Goal: Information Seeking & Learning: Compare options

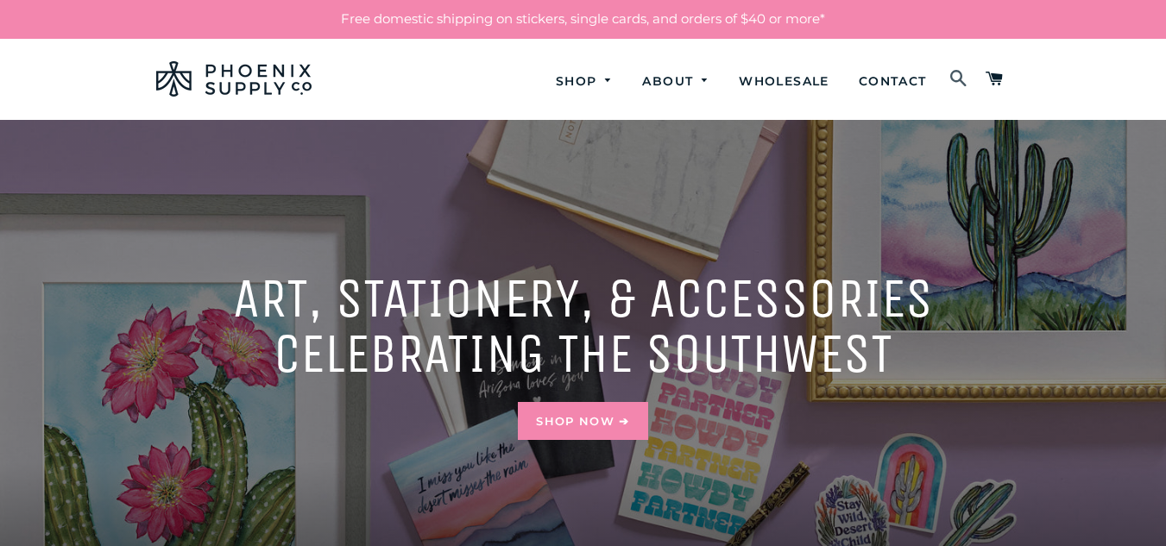
click at [972, 81] on link "Search" at bounding box center [959, 79] width 32 height 55
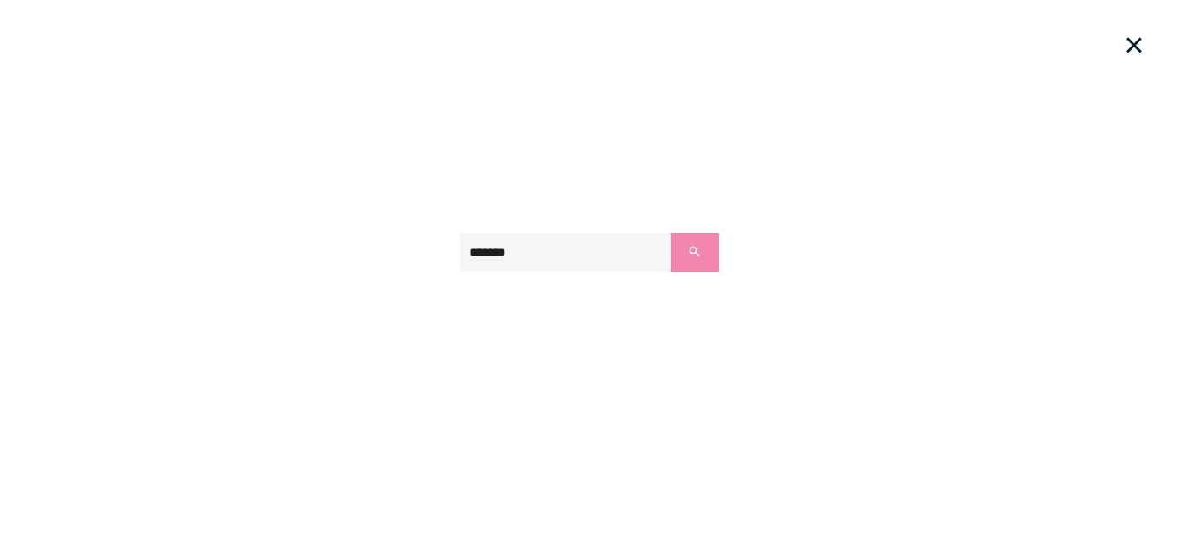
type input "*******"
click at [671, 233] on button "Search" at bounding box center [695, 252] width 48 height 39
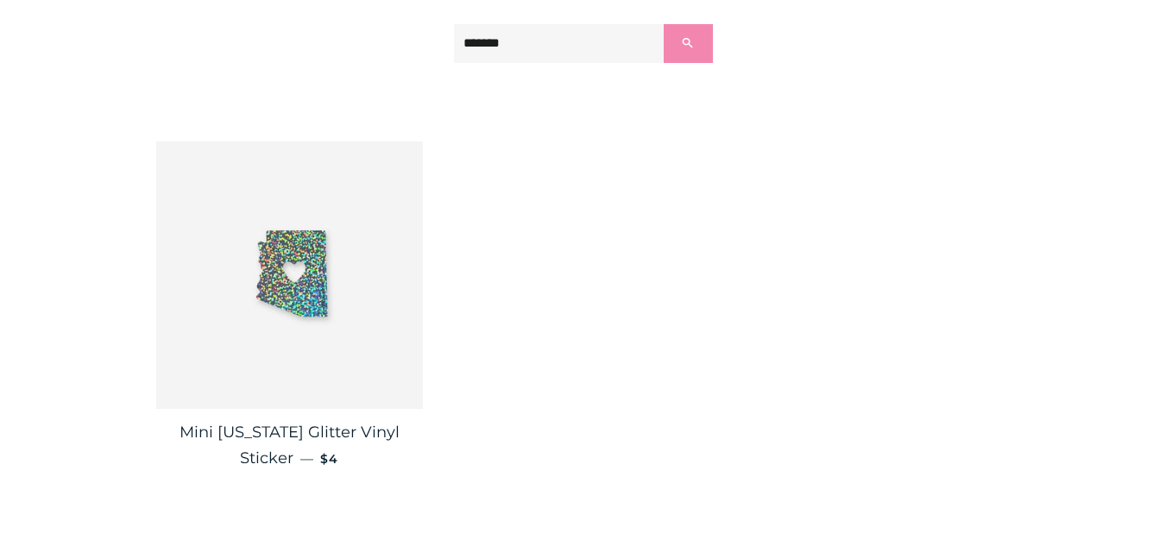
scroll to position [278, 0]
drag, startPoint x: 859, startPoint y: 368, endPoint x: 696, endPoint y: 267, distance: 191.8
click at [696, 267] on div "Mini [US_STATE] Glitter Vinyl Sticker — Regular price $4" at bounding box center [570, 324] width 880 height 367
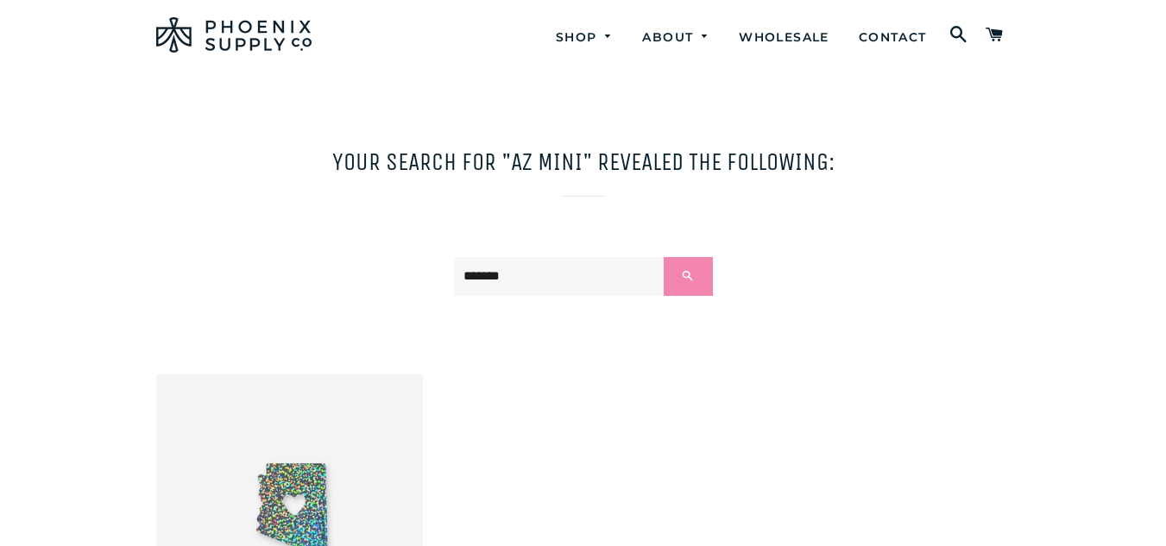
scroll to position [0, 0]
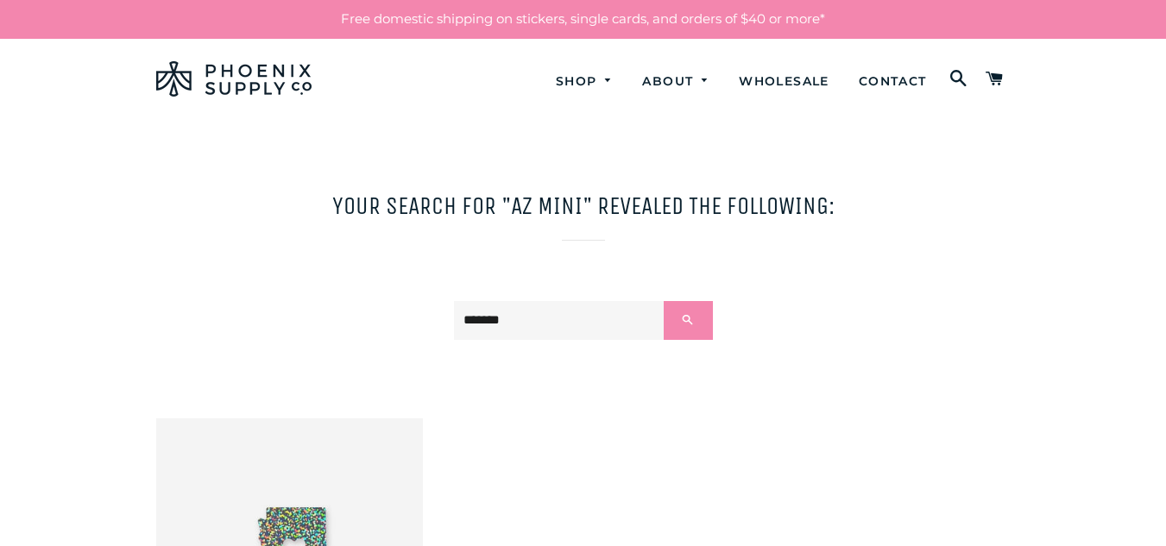
click at [608, 323] on input "*******" at bounding box center [559, 320] width 211 height 39
type input "*"
type input "****"
click at [664, 301] on button "Search" at bounding box center [688, 320] width 48 height 39
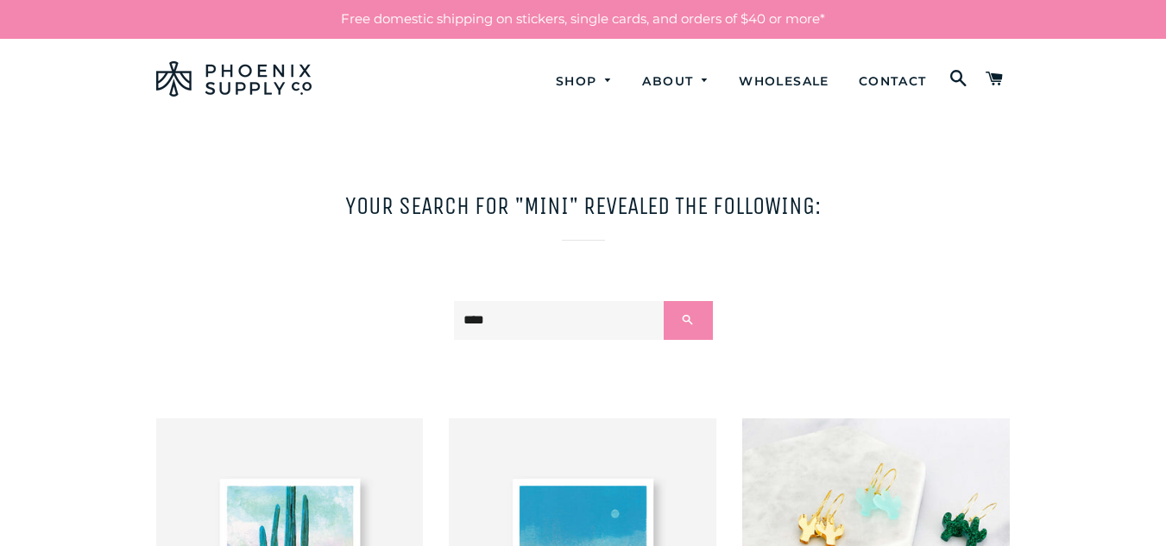
click at [557, 331] on input "****" at bounding box center [559, 320] width 211 height 39
type input "*"
type input "**********"
click at [664, 301] on button "Search" at bounding box center [688, 320] width 48 height 39
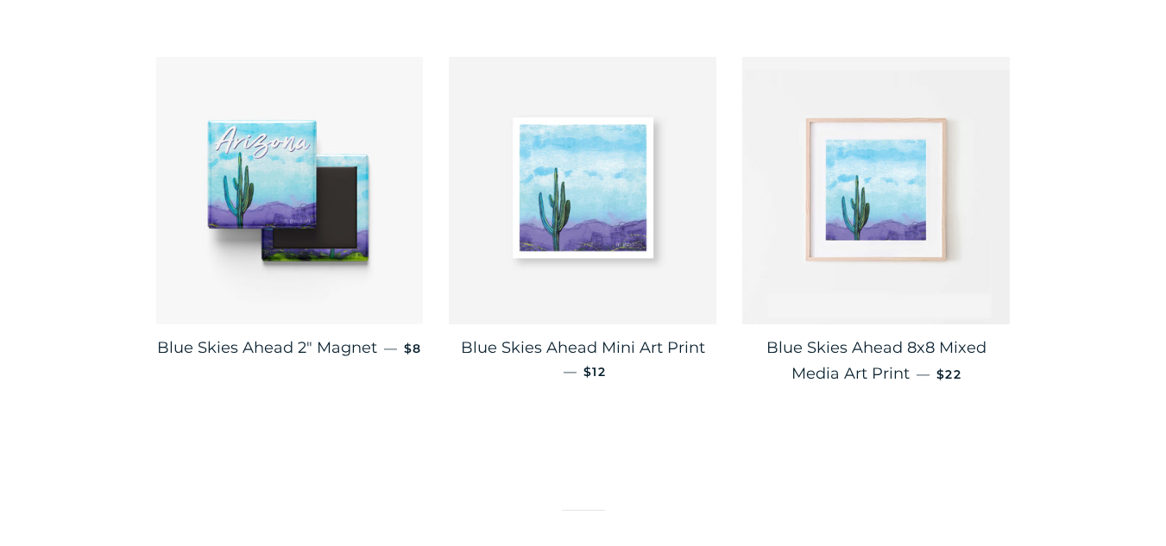
scroll to position [427, 0]
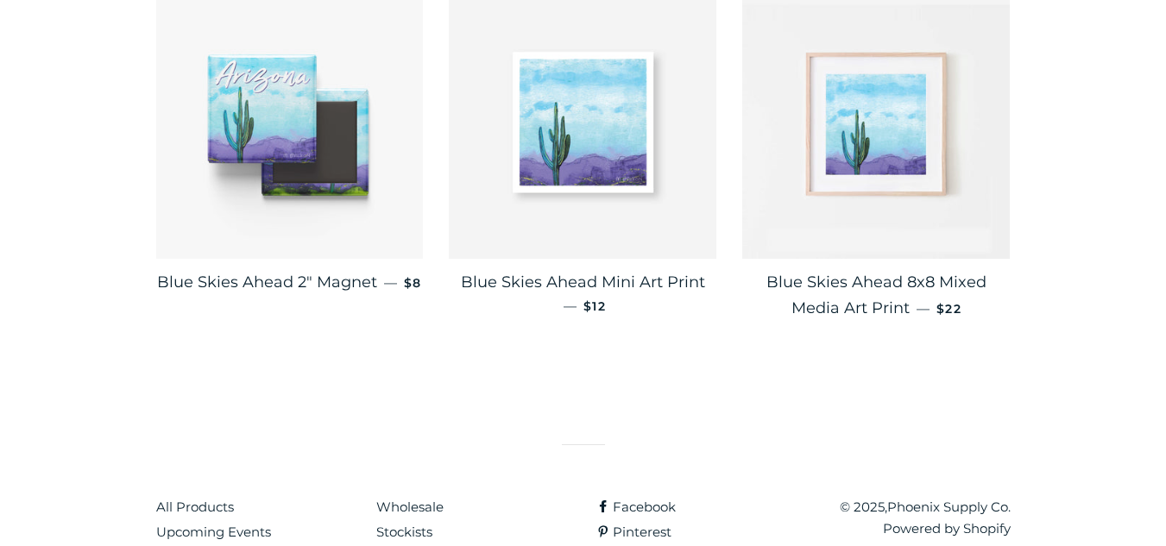
click at [330, 79] on img at bounding box center [290, 125] width 268 height 268
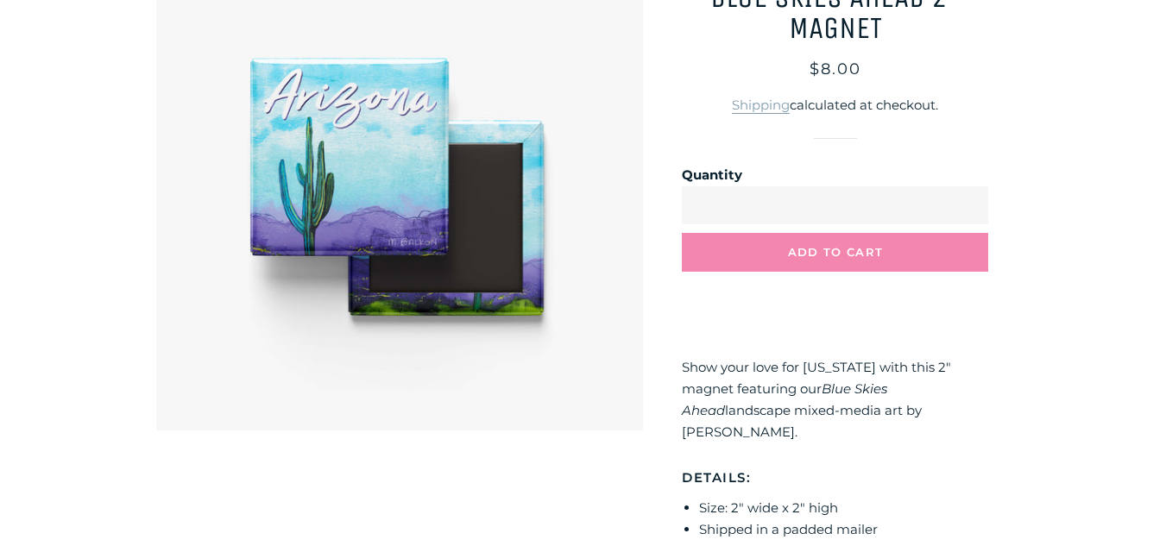
scroll to position [247, 0]
drag, startPoint x: 928, startPoint y: 416, endPoint x: 681, endPoint y: 371, distance: 250.9
click at [681, 371] on div "**********" at bounding box center [826, 297] width 367 height 710
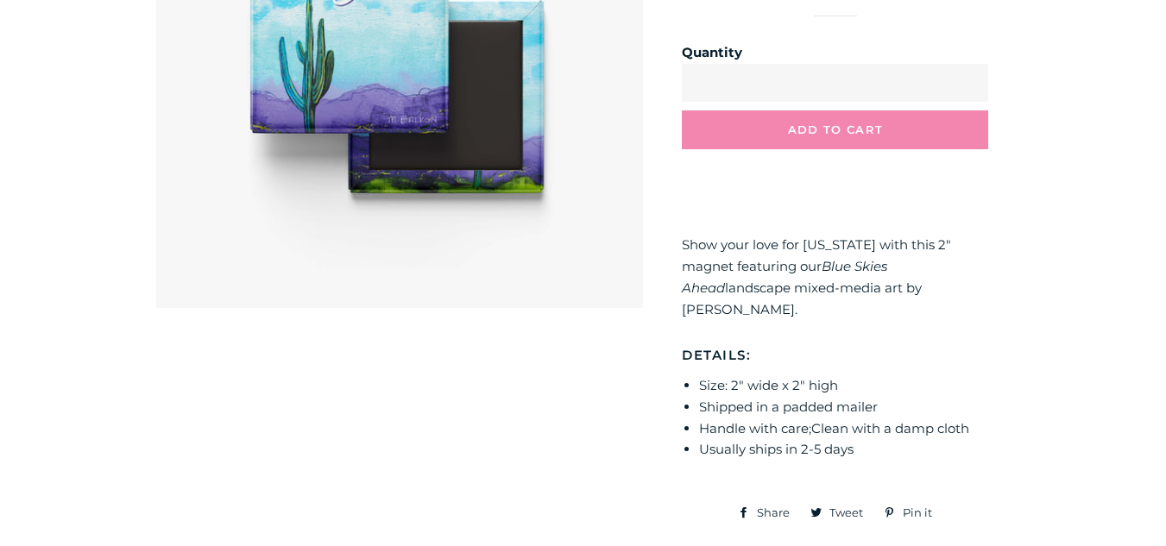
scroll to position [369, 0]
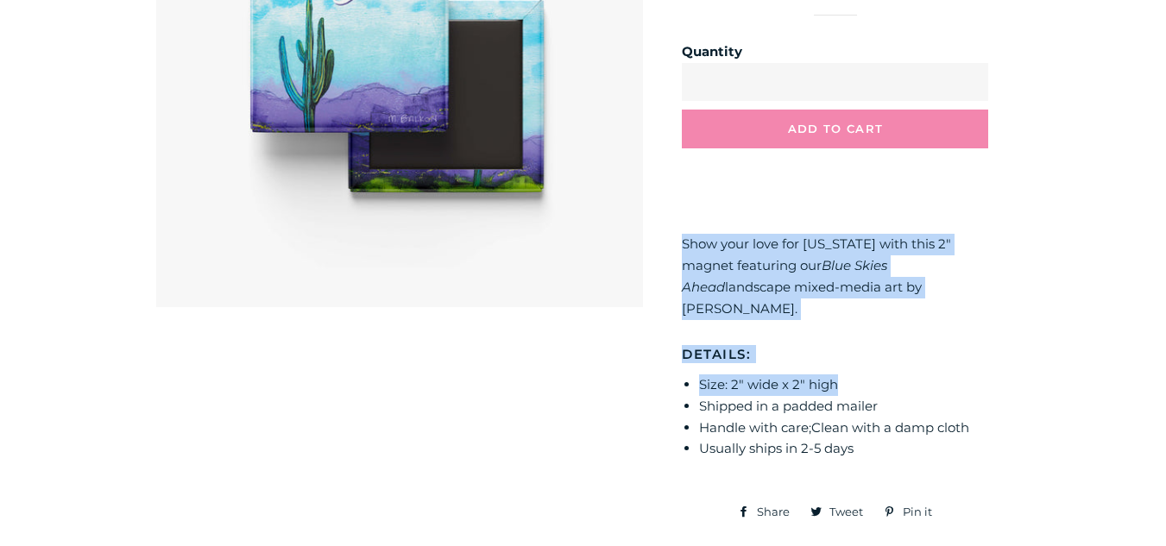
drag, startPoint x: 869, startPoint y: 372, endPoint x: 672, endPoint y: 247, distance: 233.2
click at [672, 247] on div "**********" at bounding box center [826, 175] width 367 height 710
copy div "Show your love for Arizona with this 2" magnet featuring our Blue Skies Ahead l…"
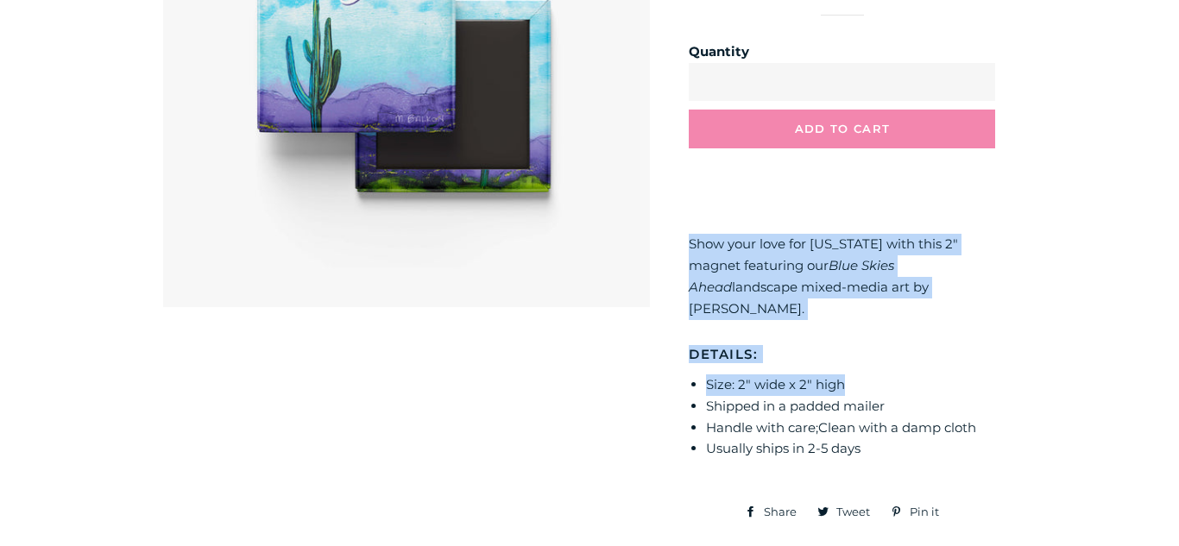
scroll to position [0, 0]
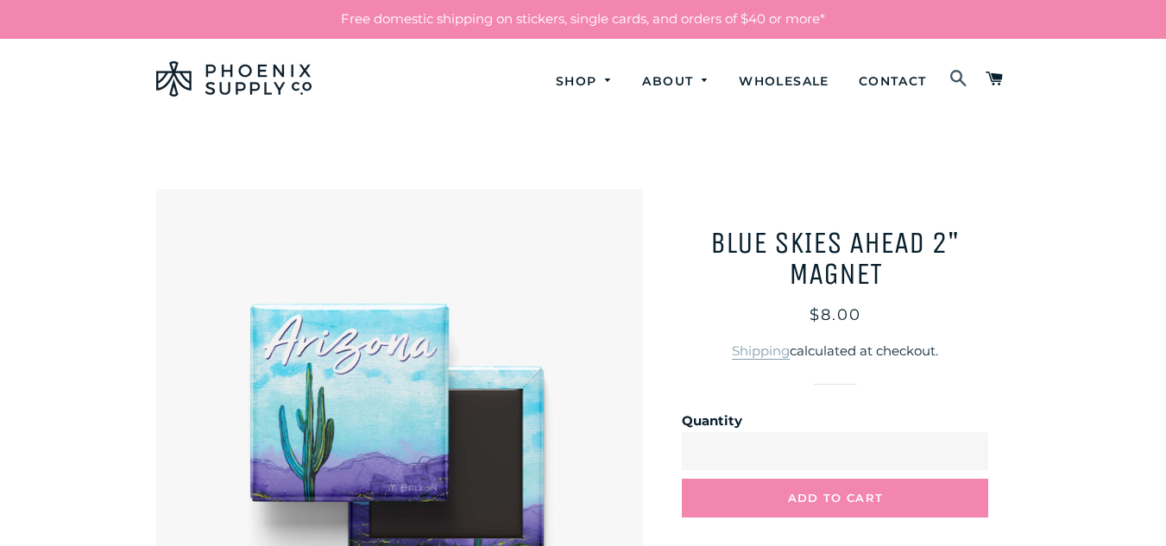
click at [955, 78] on span at bounding box center [958, 79] width 19 height 29
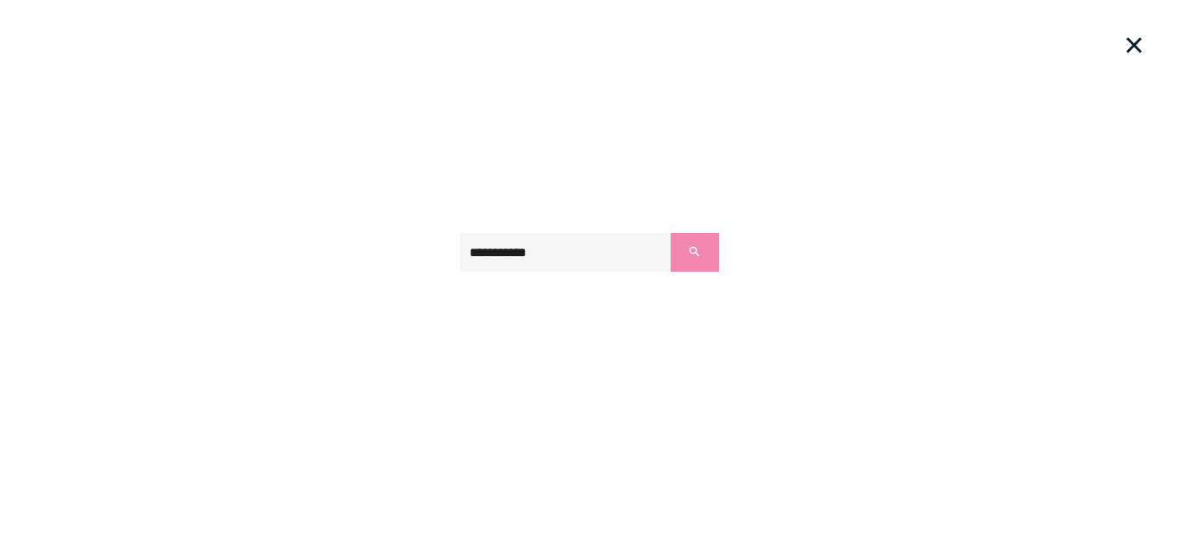
type input "**********"
click at [671, 233] on button "Search" at bounding box center [695, 252] width 48 height 39
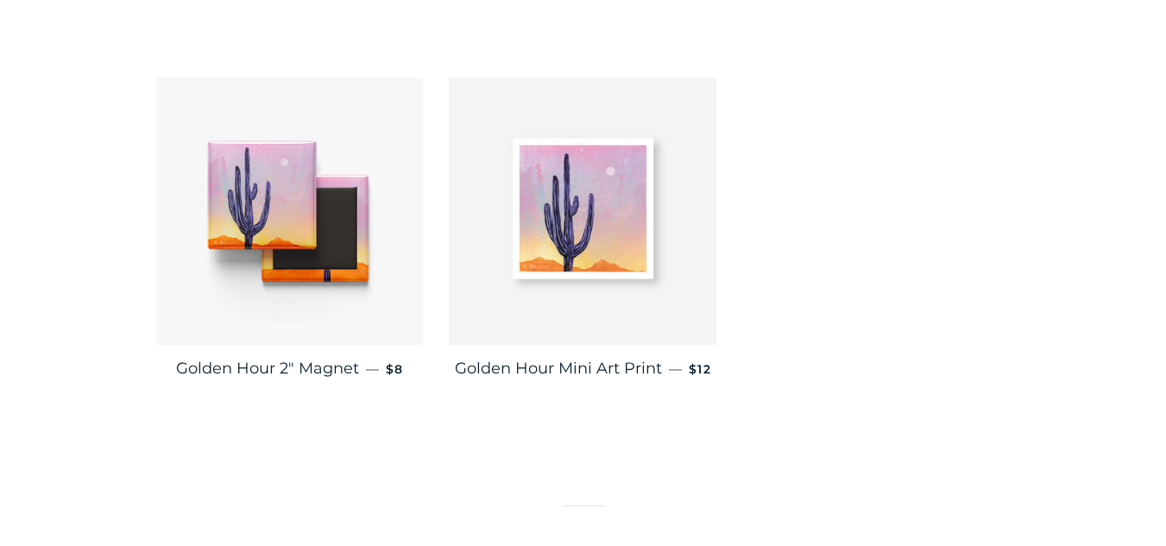
scroll to position [343, 0]
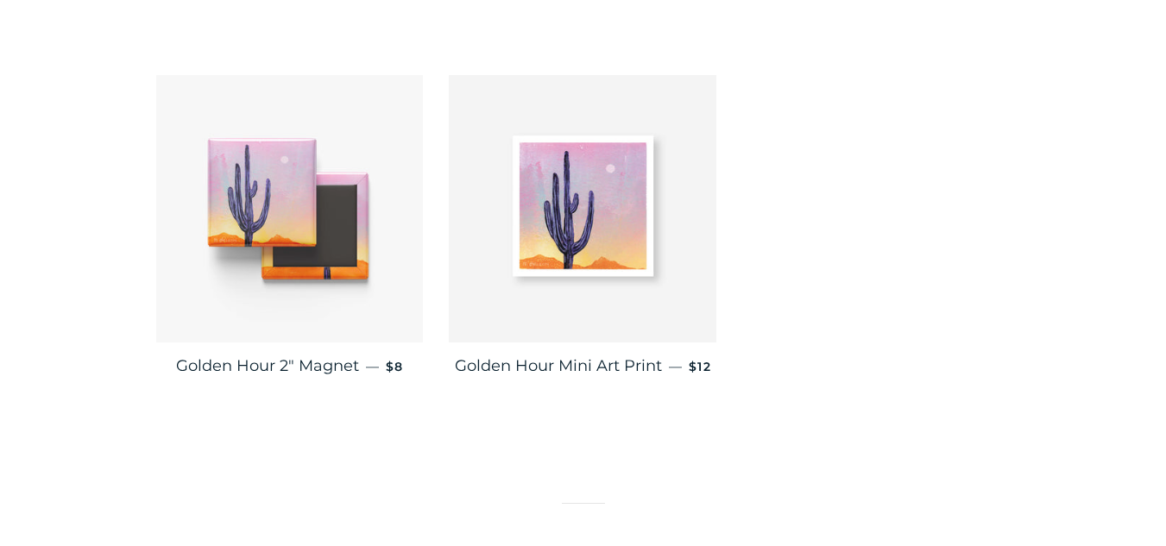
click at [354, 224] on img at bounding box center [290, 209] width 268 height 268
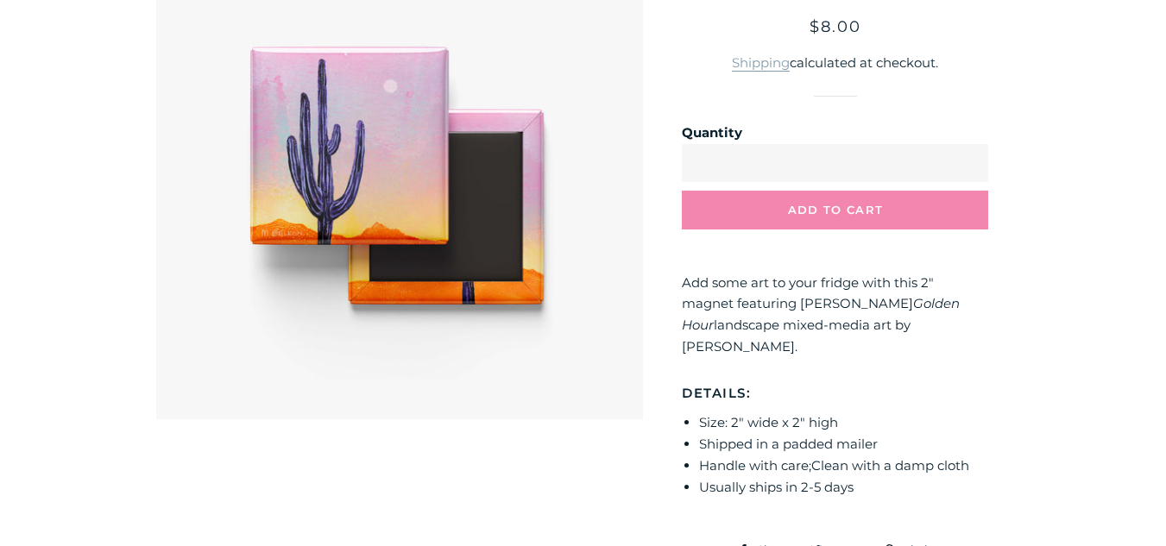
scroll to position [261, 0]
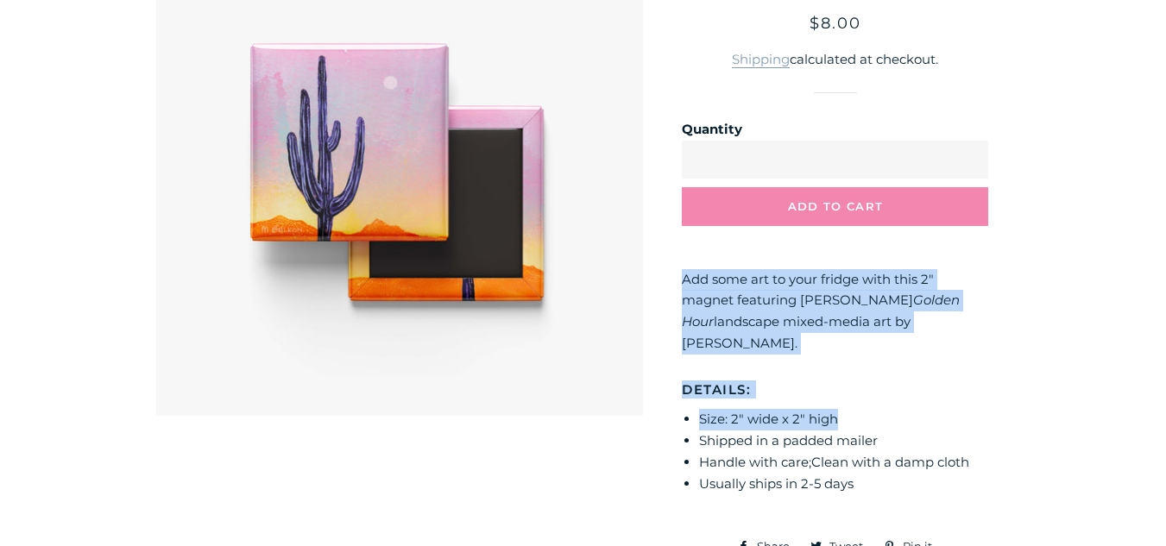
drag, startPoint x: 684, startPoint y: 279, endPoint x: 864, endPoint y: 406, distance: 221.0
click at [864, 406] on div "Add some art to your fridge with this 2" magnet featuring our Golden Hour lands…" at bounding box center [835, 393] width 306 height 248
copy div "Add some art to your fridge with this 2" magnet featuring our Golden Hour lands…"
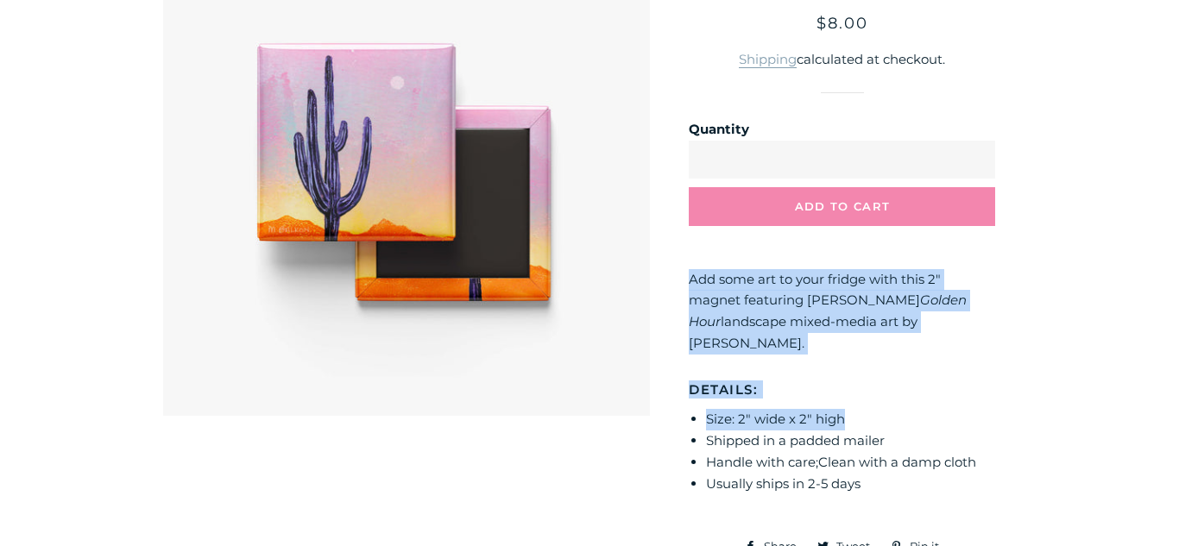
scroll to position [0, 0]
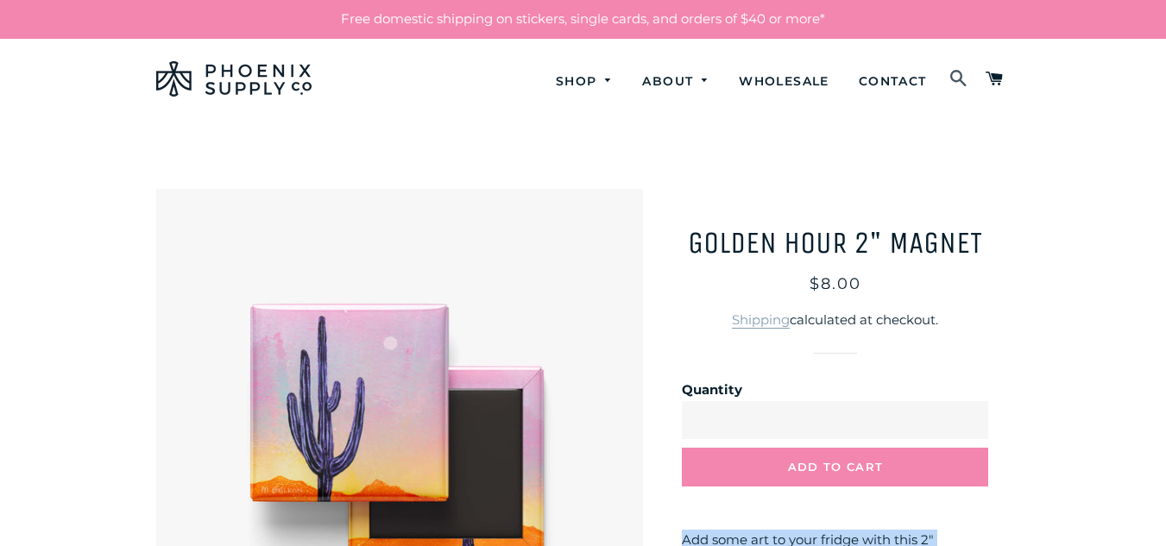
click at [964, 84] on span at bounding box center [958, 79] width 19 height 29
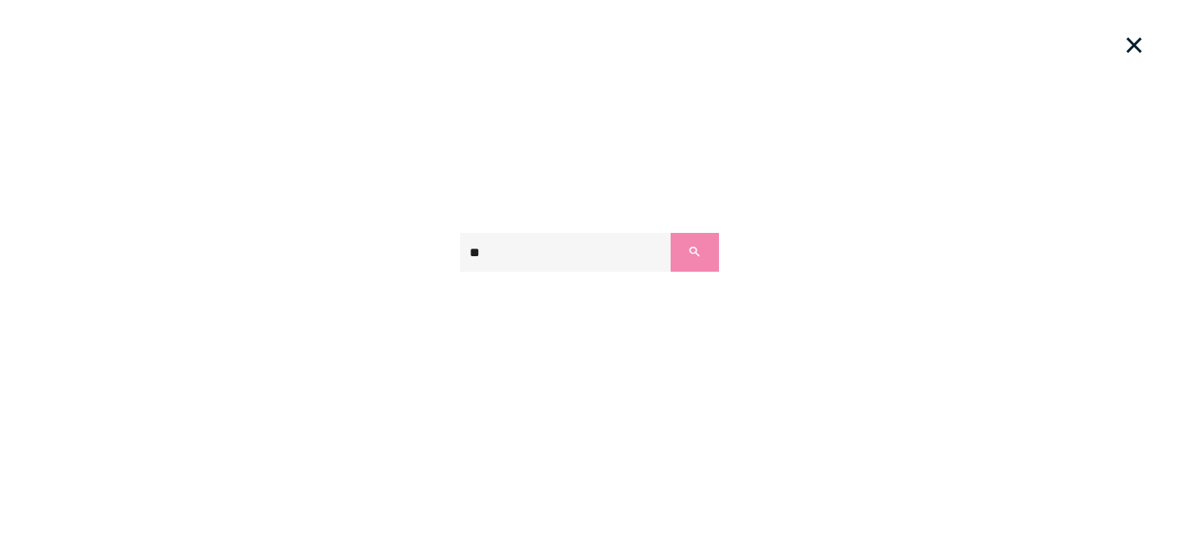
type input "*"
type input "*******"
click at [671, 233] on button "Search" at bounding box center [695, 252] width 48 height 39
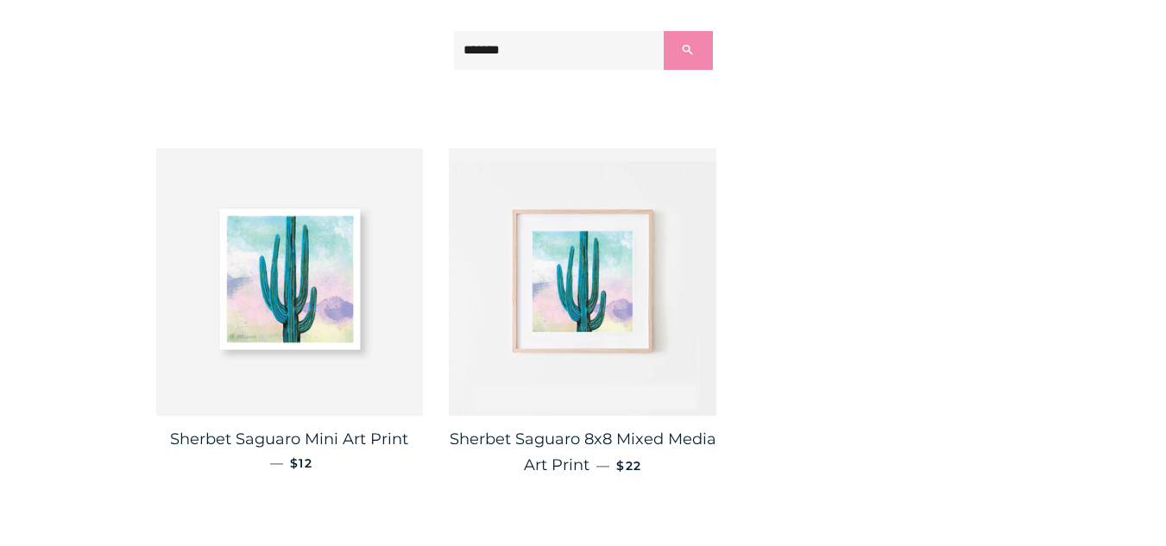
scroll to position [316, 0]
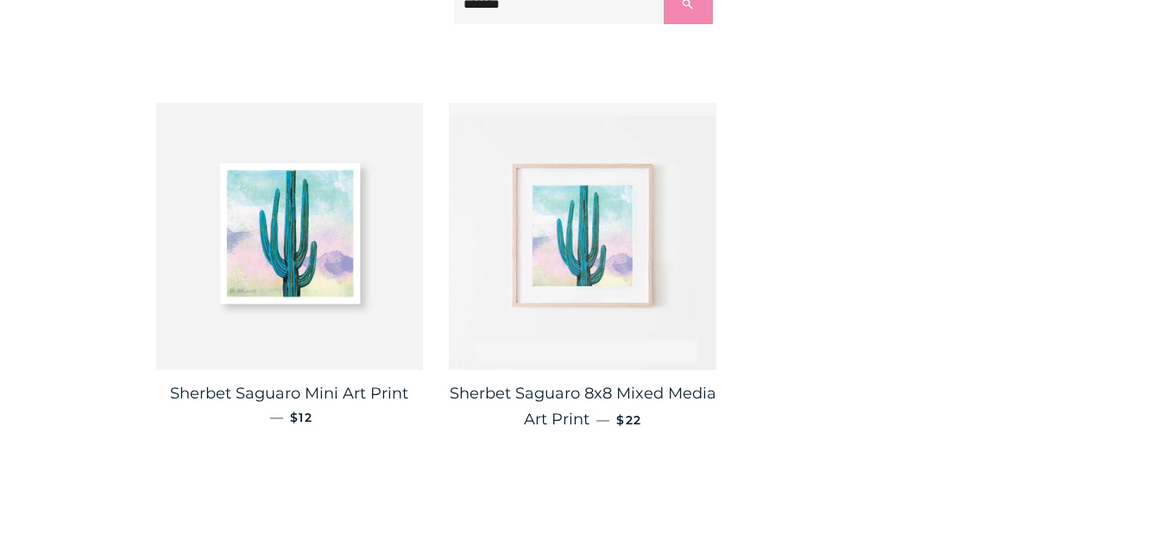
click at [635, 323] on img at bounding box center [583, 237] width 268 height 268
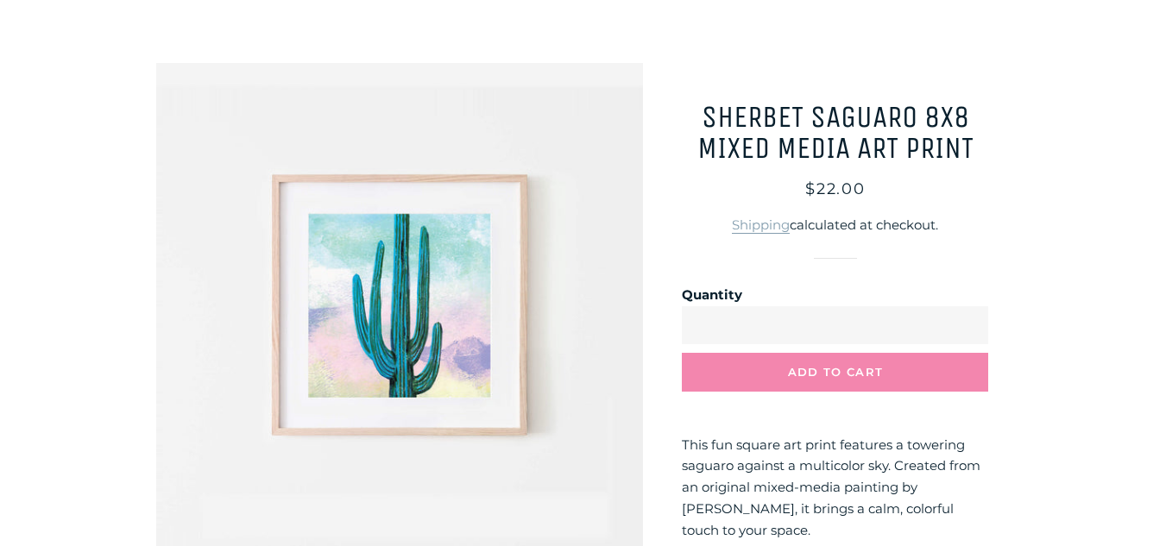
scroll to position [302, 0]
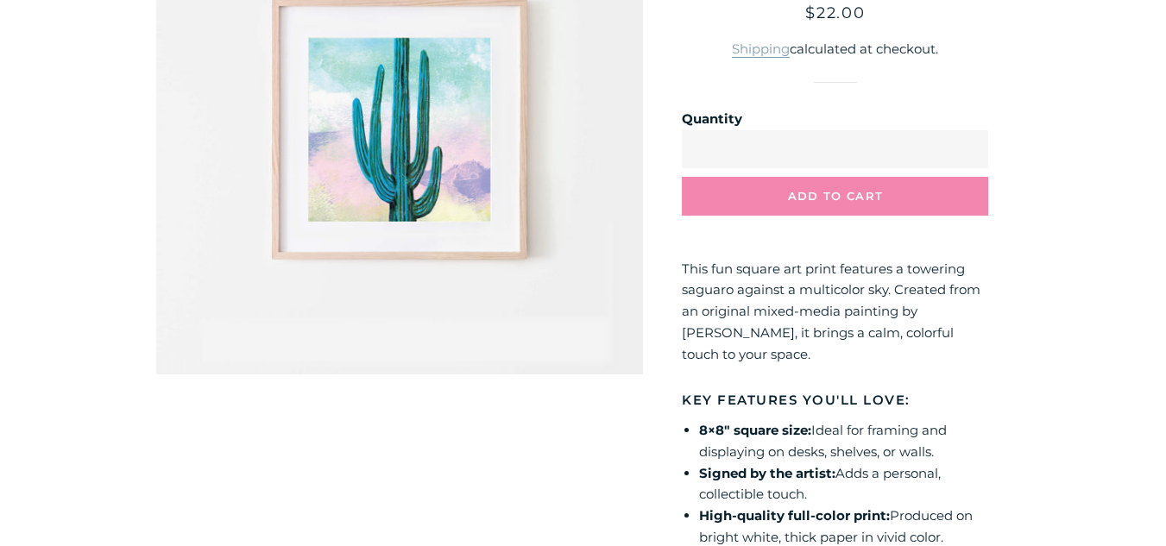
drag, startPoint x: 792, startPoint y: 362, endPoint x: 683, endPoint y: 272, distance: 141.7
click at [683, 272] on p "This fun square art print features a towering saguaro against a multicolor sky.…" at bounding box center [835, 312] width 306 height 107
copy p "This fun square art print features a towering saguaro against a multicolor sky.…"
click at [464, 117] on img at bounding box center [400, 131] width 488 height 488
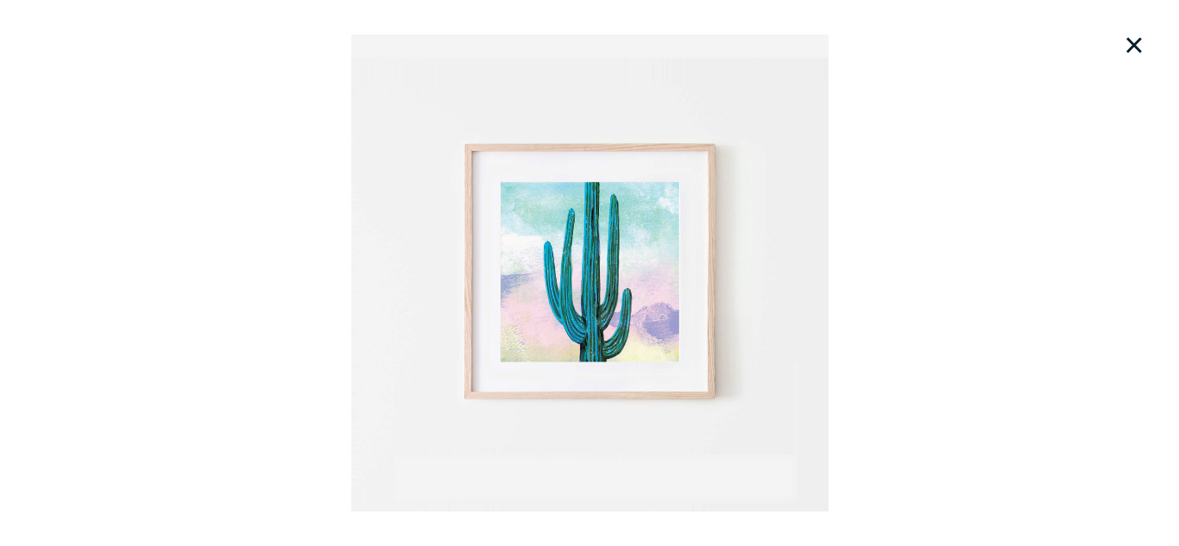
click at [1139, 53] on button "×" at bounding box center [1134, 45] width 38 height 38
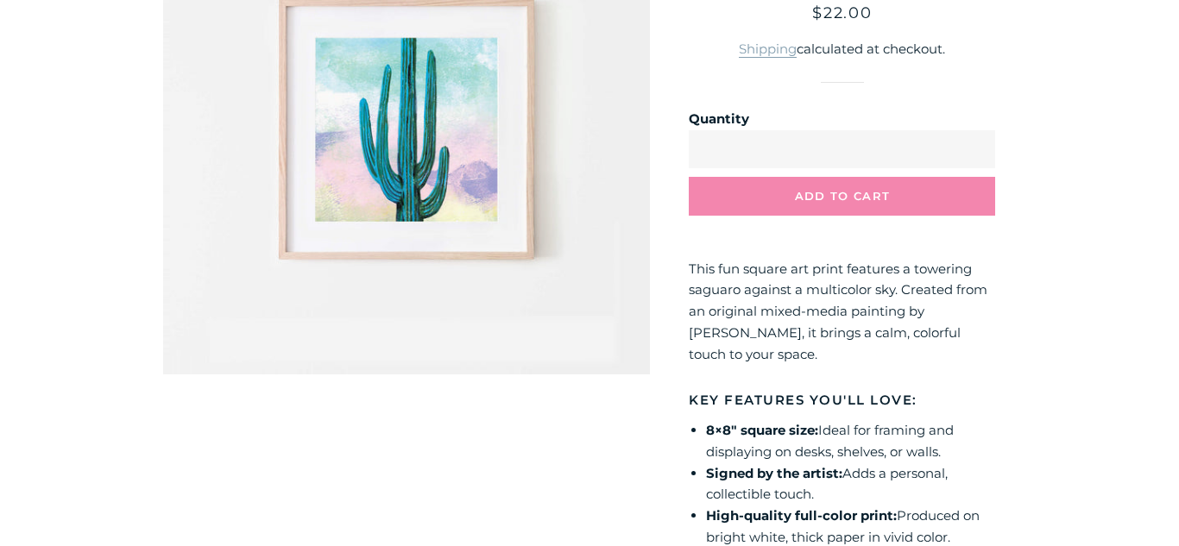
scroll to position [0, 0]
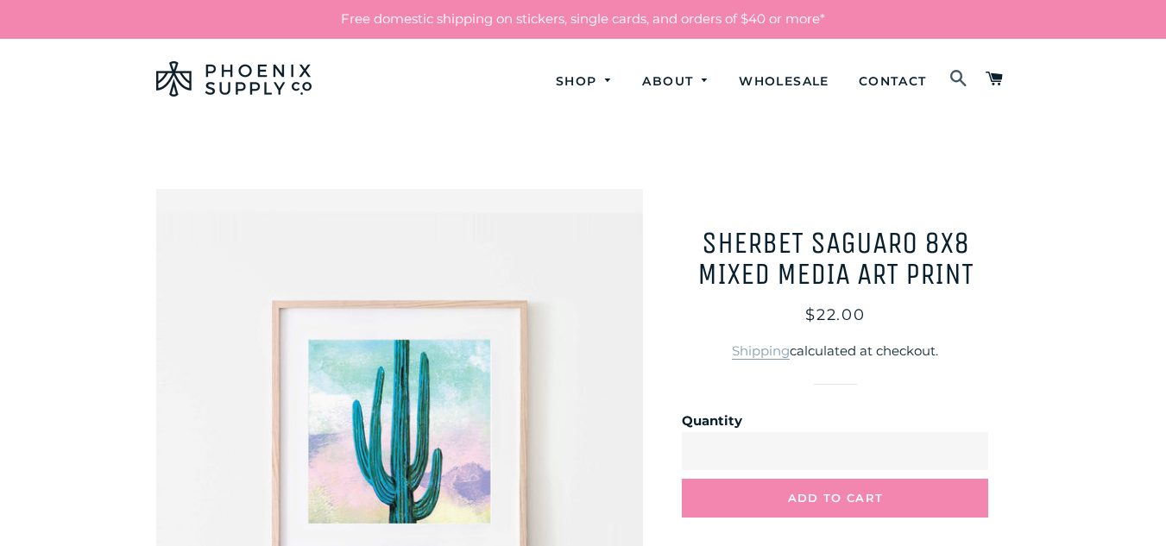
click at [952, 74] on span at bounding box center [958, 79] width 19 height 29
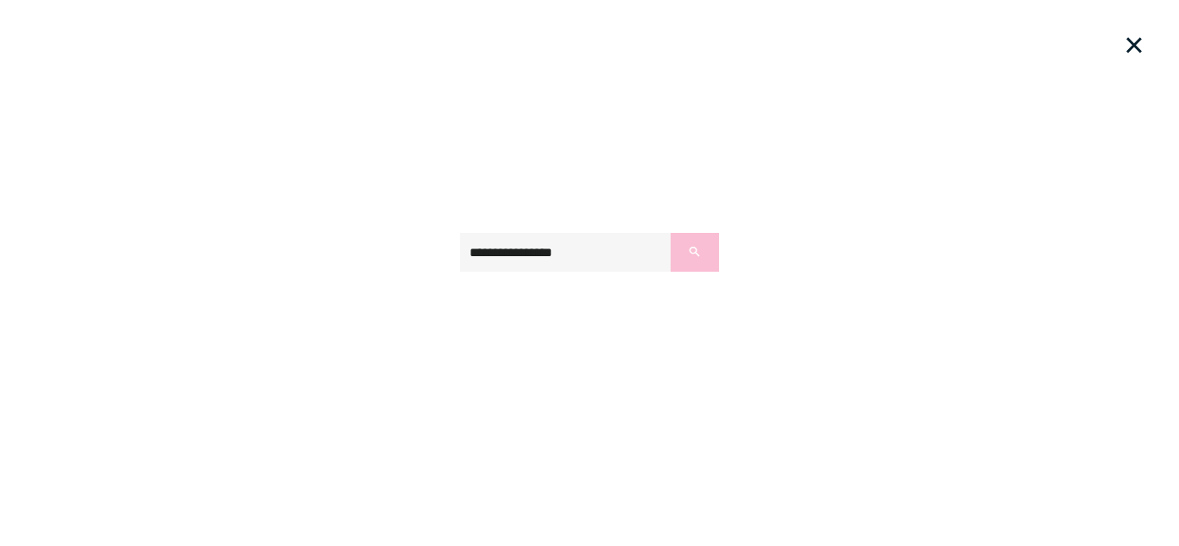
type input "**********"
click at [681, 264] on button "Search" at bounding box center [695, 252] width 48 height 39
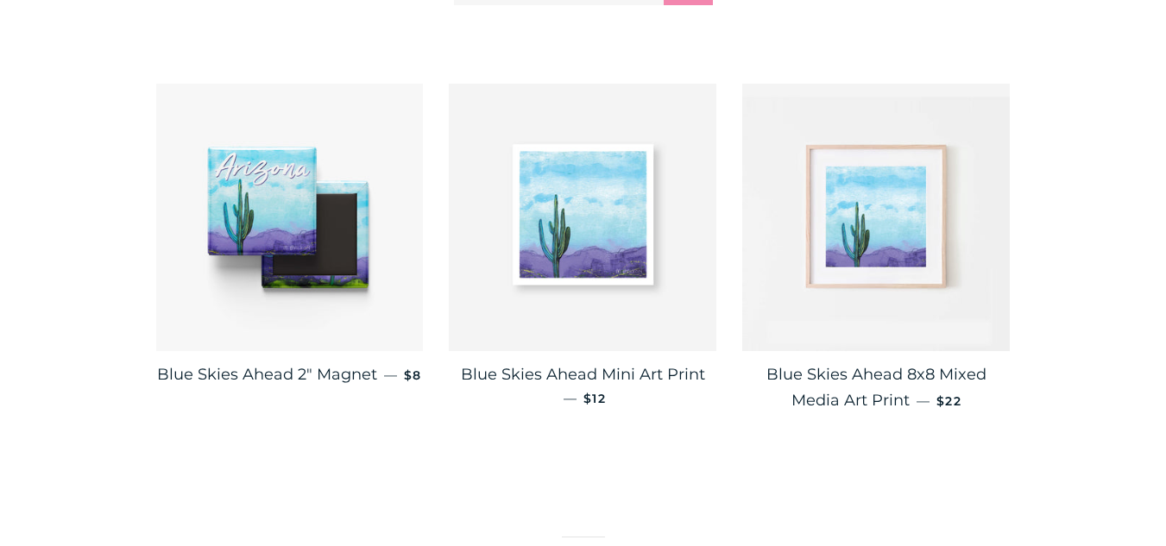
scroll to position [336, 0]
click at [772, 224] on img at bounding box center [876, 217] width 268 height 268
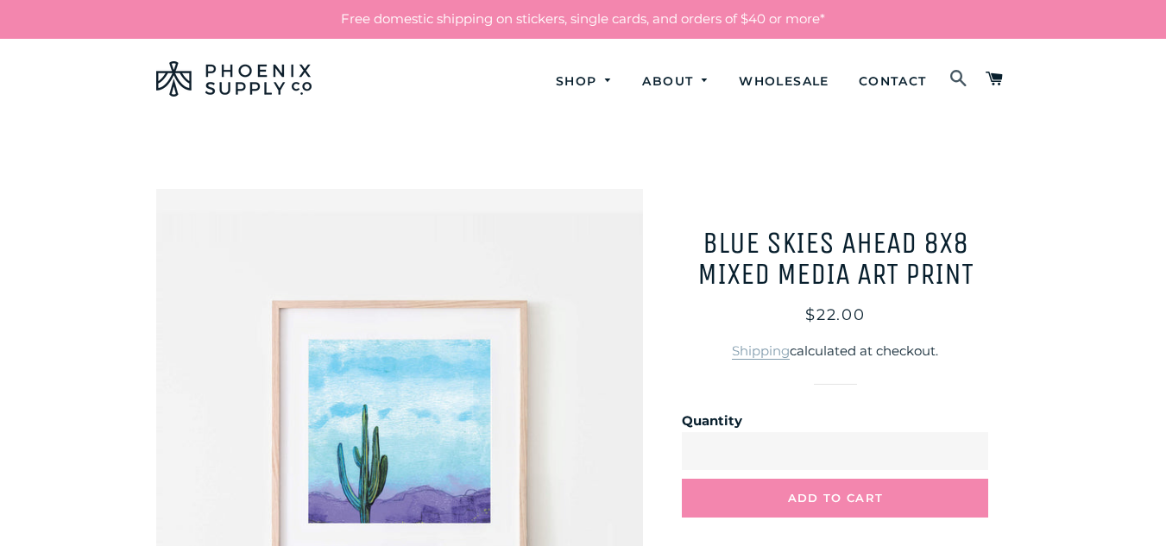
click at [961, 66] on span at bounding box center [958, 79] width 19 height 29
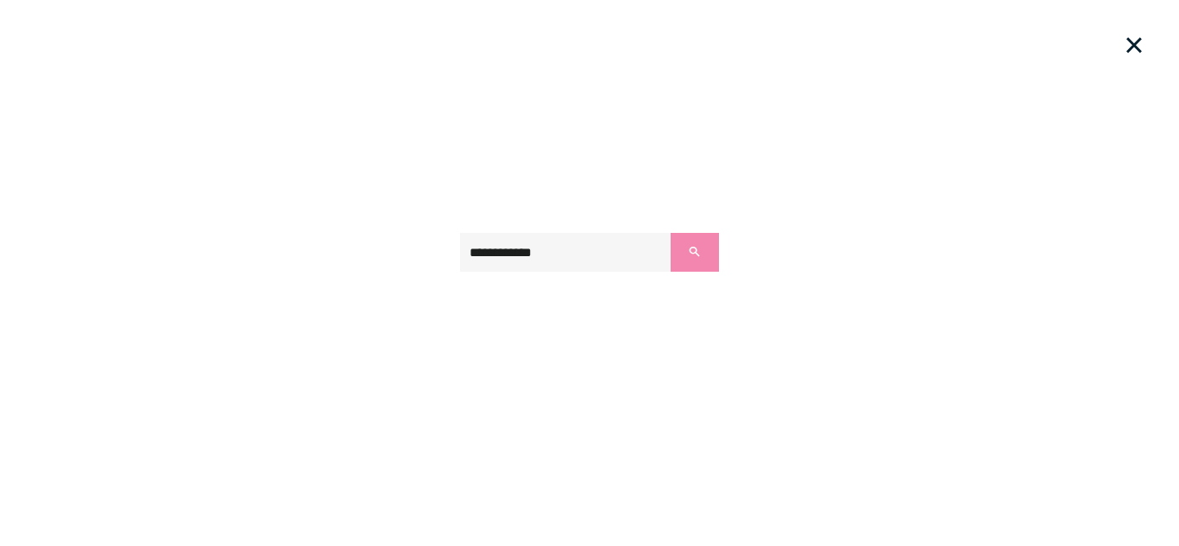
type input "**********"
click at [671, 233] on button "Search" at bounding box center [695, 252] width 48 height 39
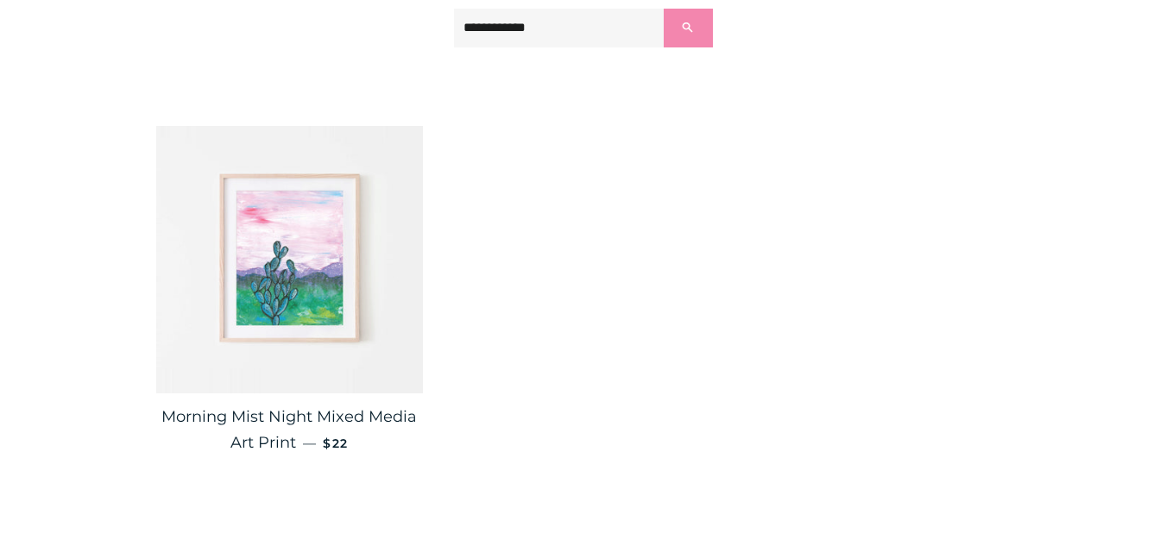
scroll to position [293, 0]
click at [381, 264] on img at bounding box center [290, 259] width 268 height 268
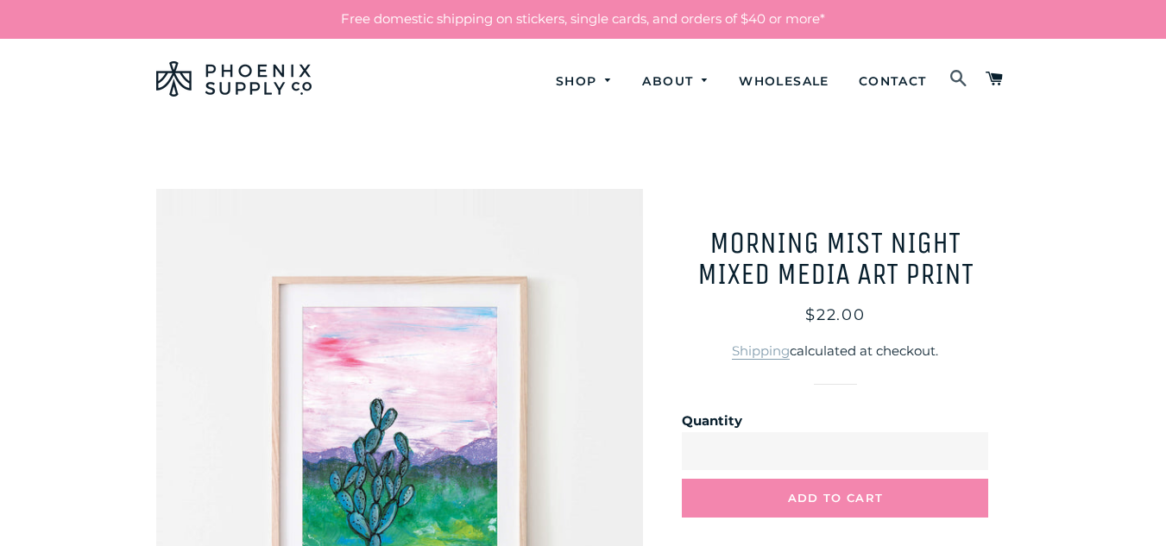
click at [965, 83] on span at bounding box center [958, 79] width 19 height 29
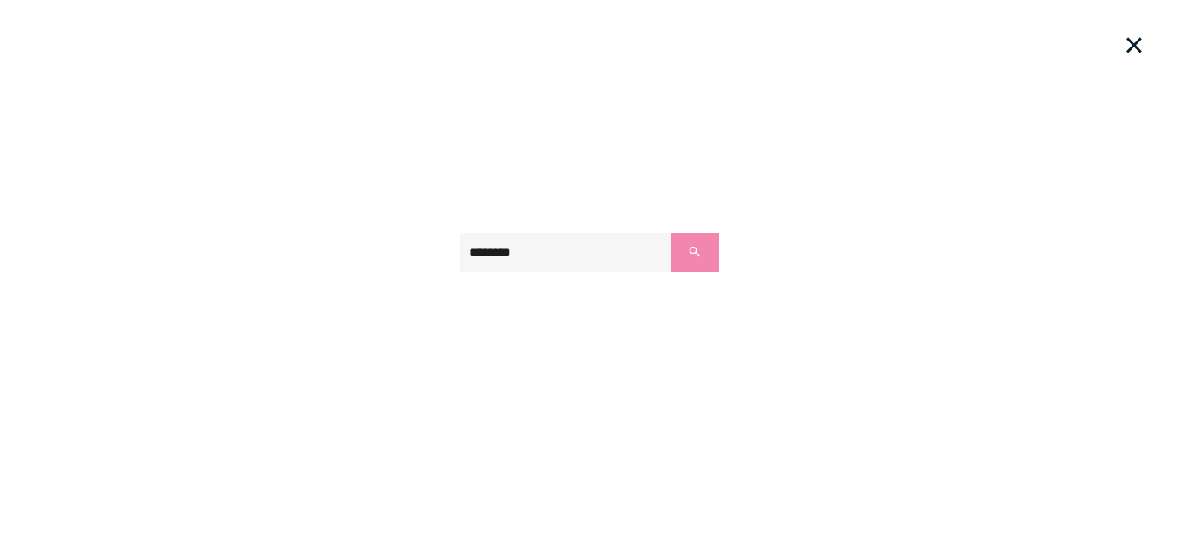
type input "********"
click at [671, 233] on button "Search" at bounding box center [695, 252] width 48 height 39
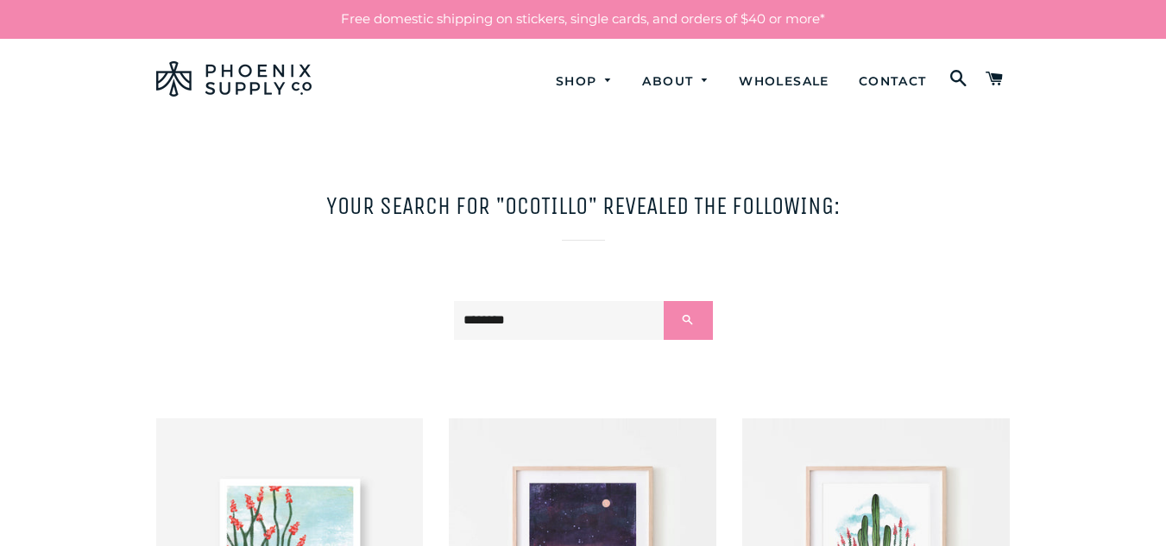
scroll to position [336, 0]
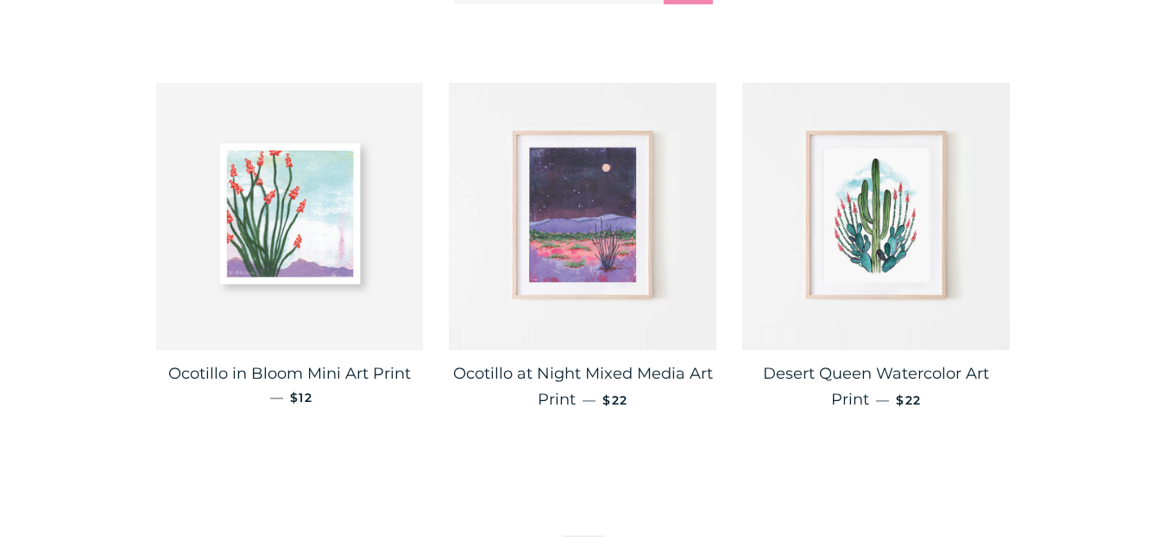
click at [625, 318] on img at bounding box center [583, 217] width 268 height 268
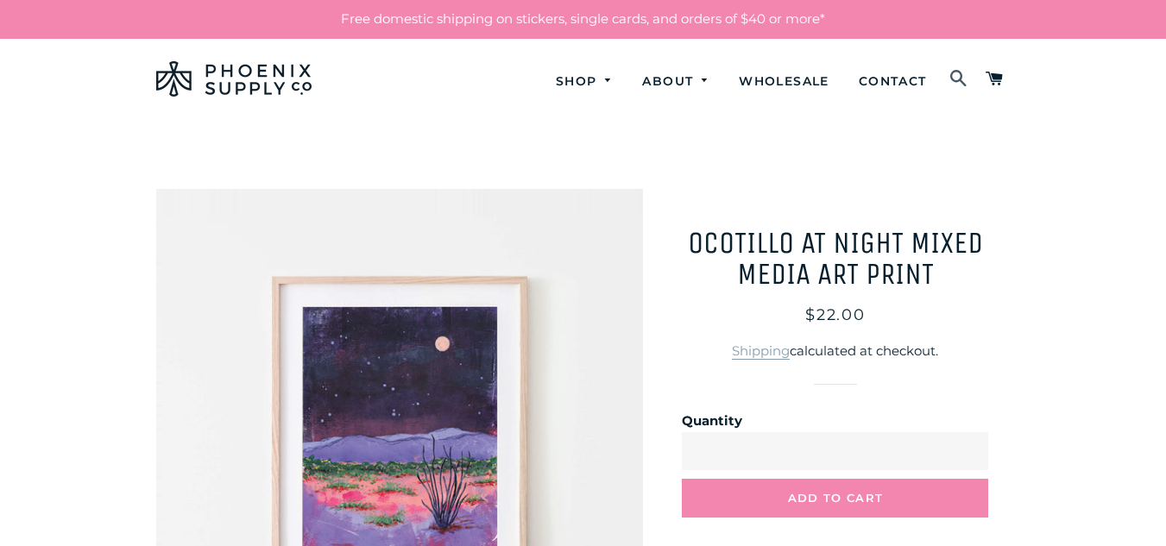
click at [968, 65] on span at bounding box center [958, 79] width 19 height 29
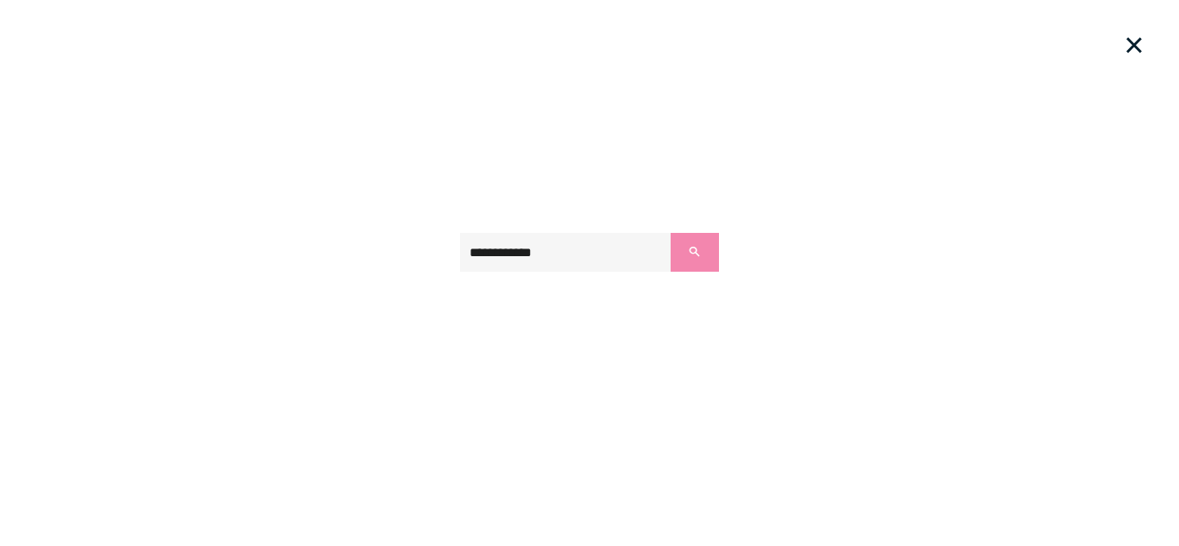
type input "**********"
click at [671, 233] on button "Search" at bounding box center [695, 252] width 48 height 39
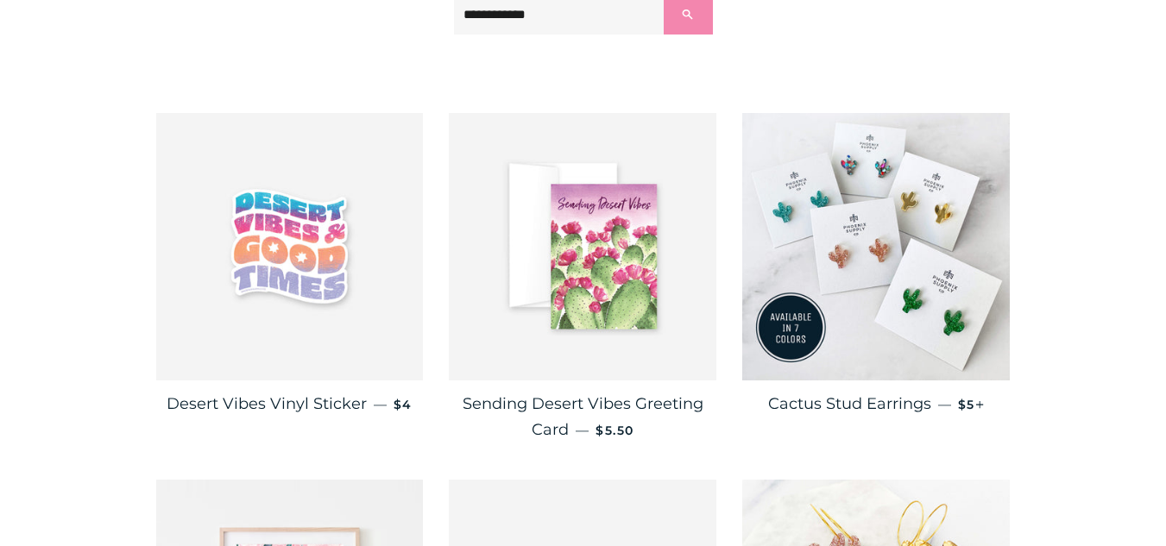
scroll to position [280, 0]
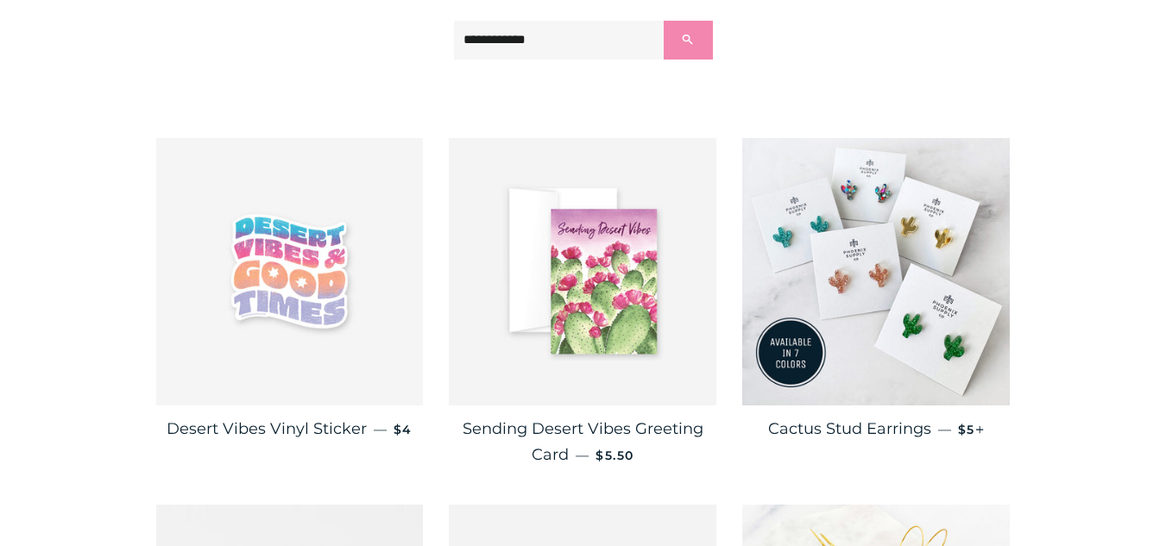
click at [295, 284] on img at bounding box center [290, 272] width 268 height 268
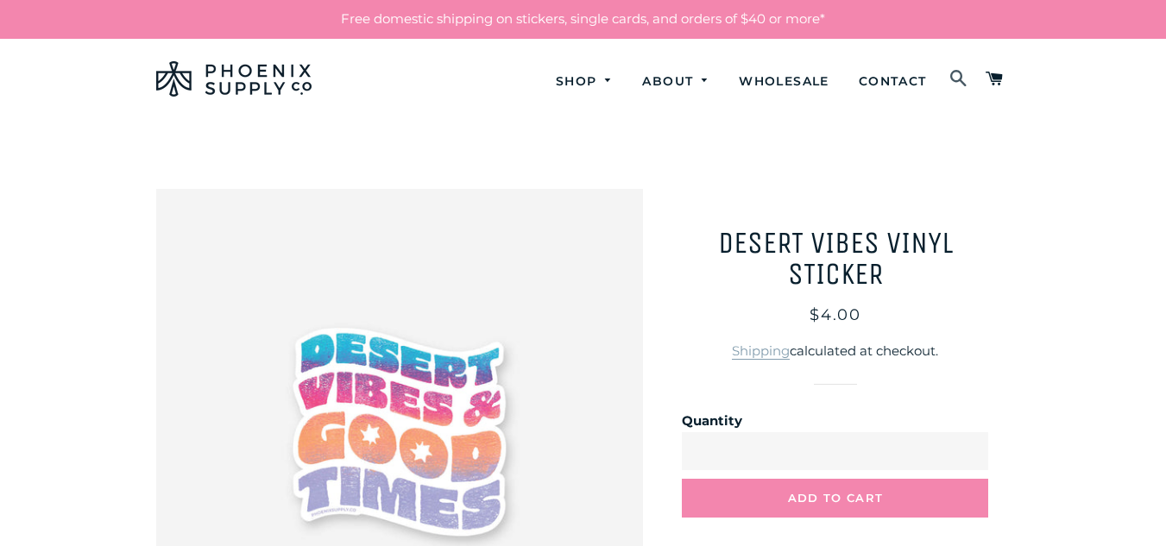
click at [957, 84] on span at bounding box center [958, 79] width 19 height 29
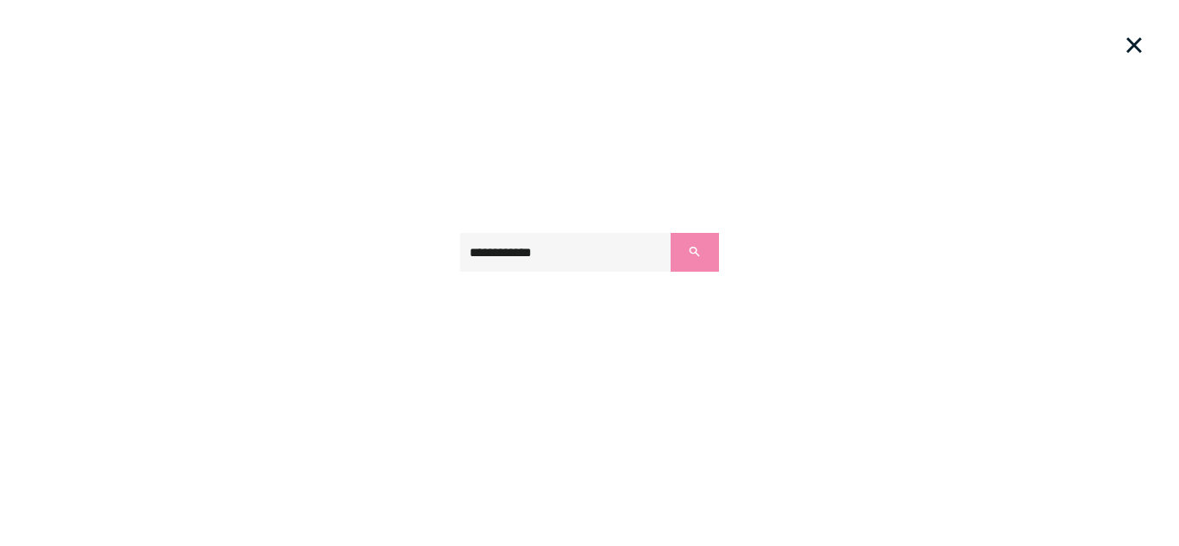
type input "**********"
click at [671, 233] on button "Search" at bounding box center [695, 252] width 48 height 39
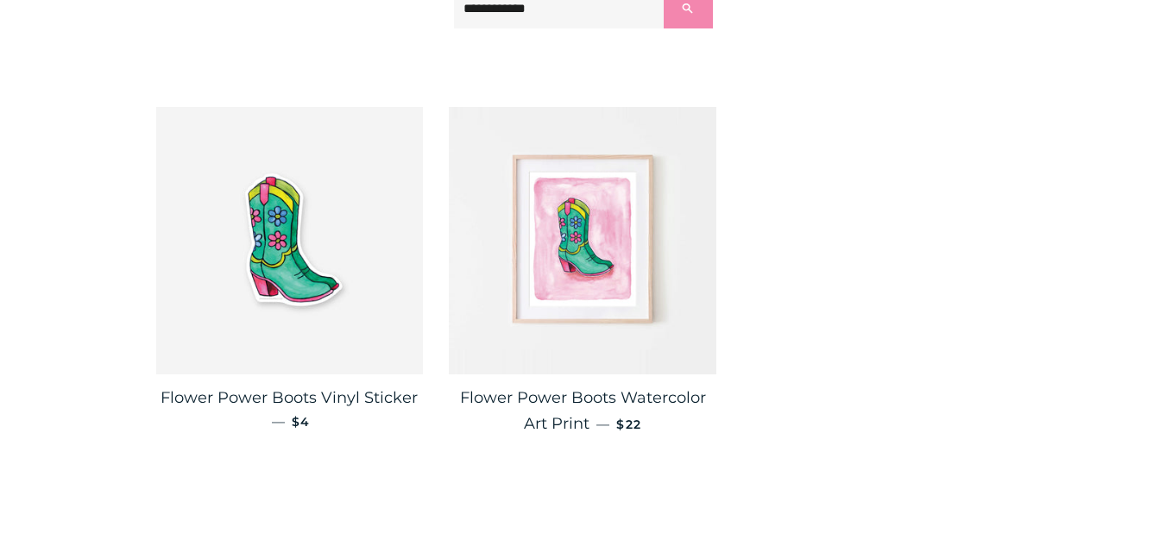
scroll to position [315, 0]
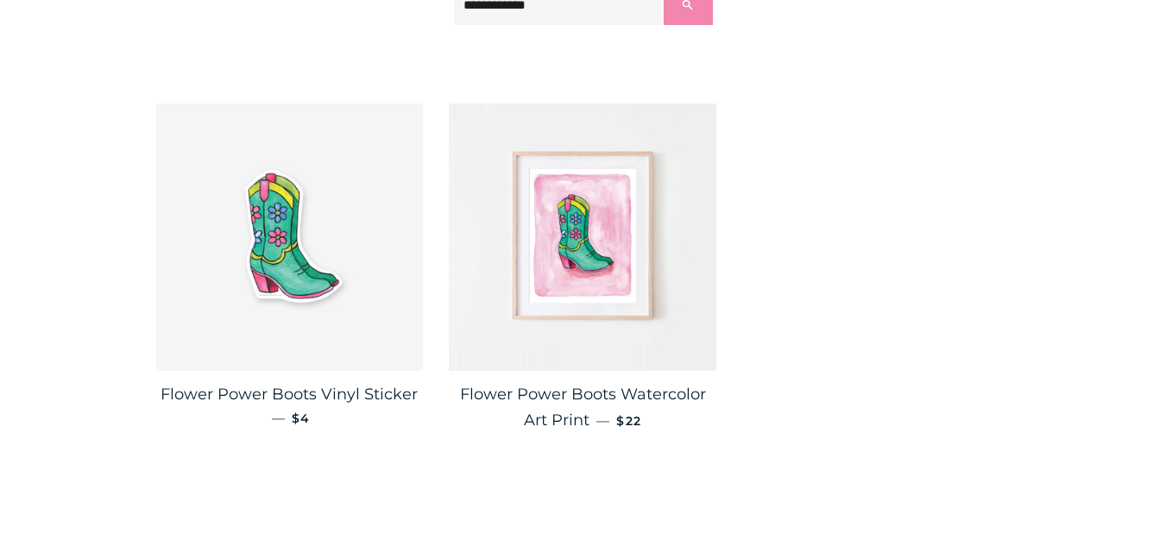
click at [388, 272] on img at bounding box center [290, 238] width 268 height 268
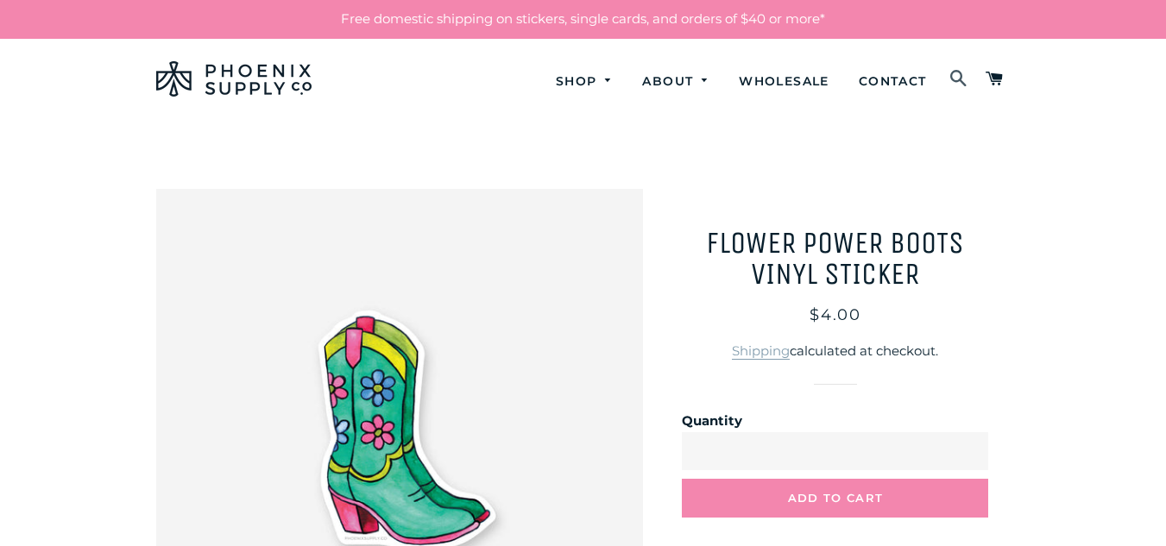
click at [967, 76] on span at bounding box center [958, 79] width 19 height 29
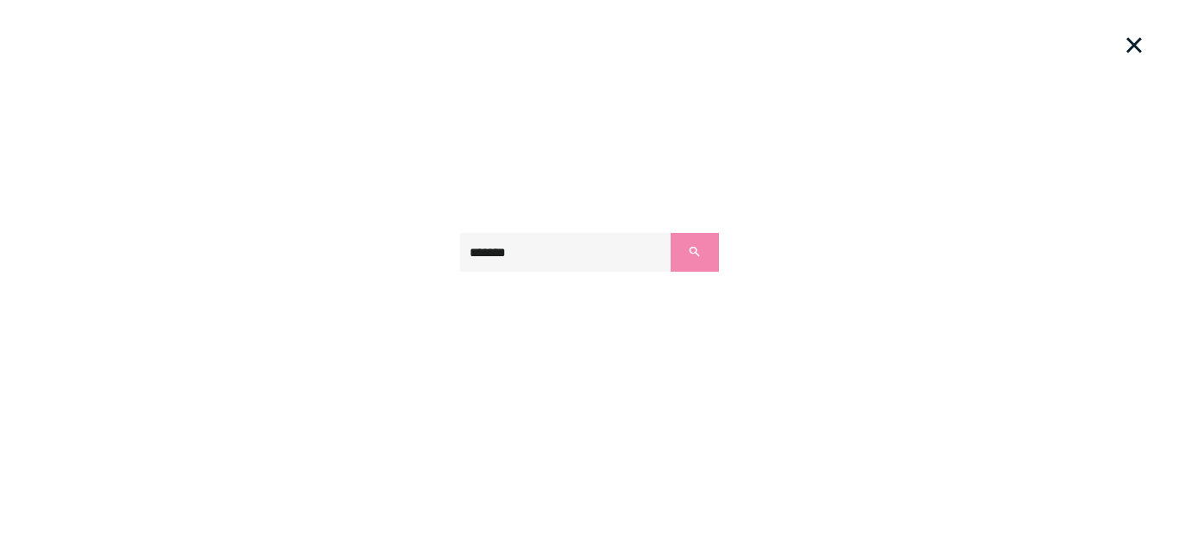
type input "*******"
click at [671, 233] on button "Search" at bounding box center [695, 252] width 48 height 39
click at [721, 249] on div "******* Search" at bounding box center [589, 252] width 1165 height 39
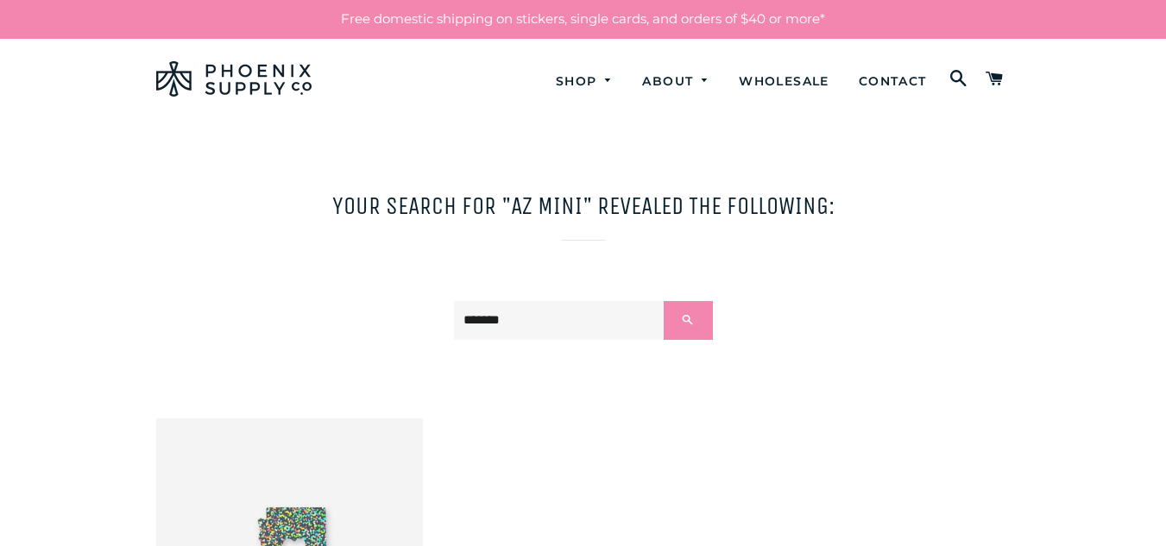
scroll to position [124, 0]
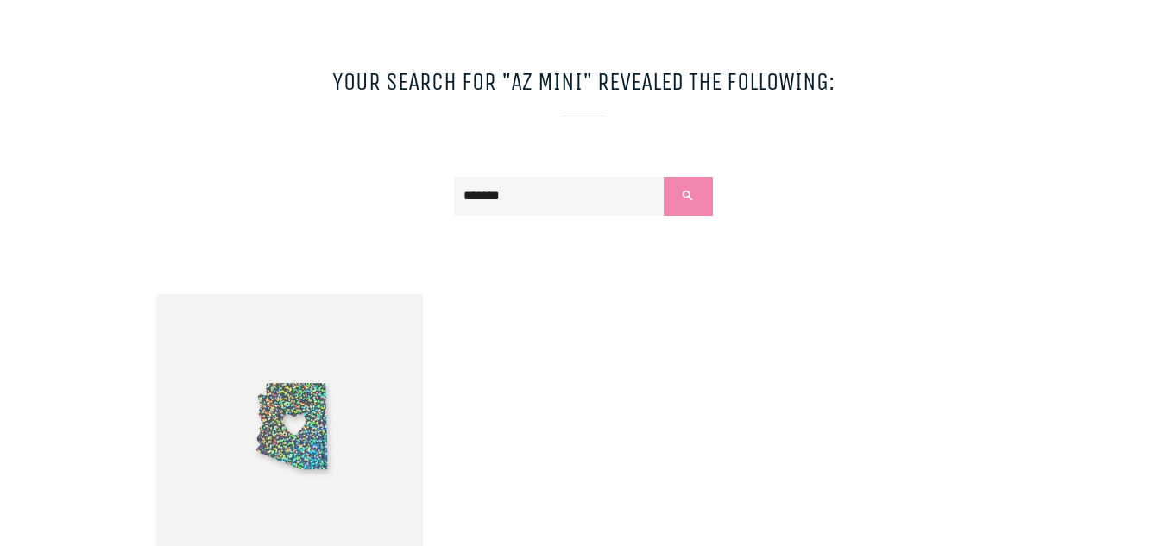
click at [581, 205] on input "*******" at bounding box center [559, 196] width 211 height 39
type input "*"
type input "**********"
click at [664, 177] on button "Search" at bounding box center [688, 196] width 48 height 39
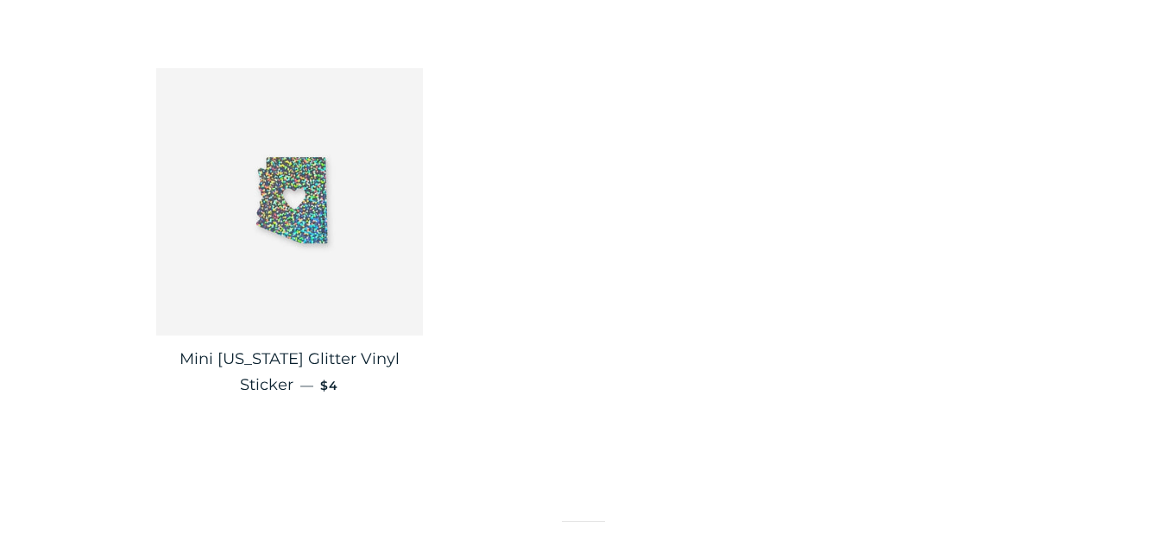
scroll to position [356, 0]
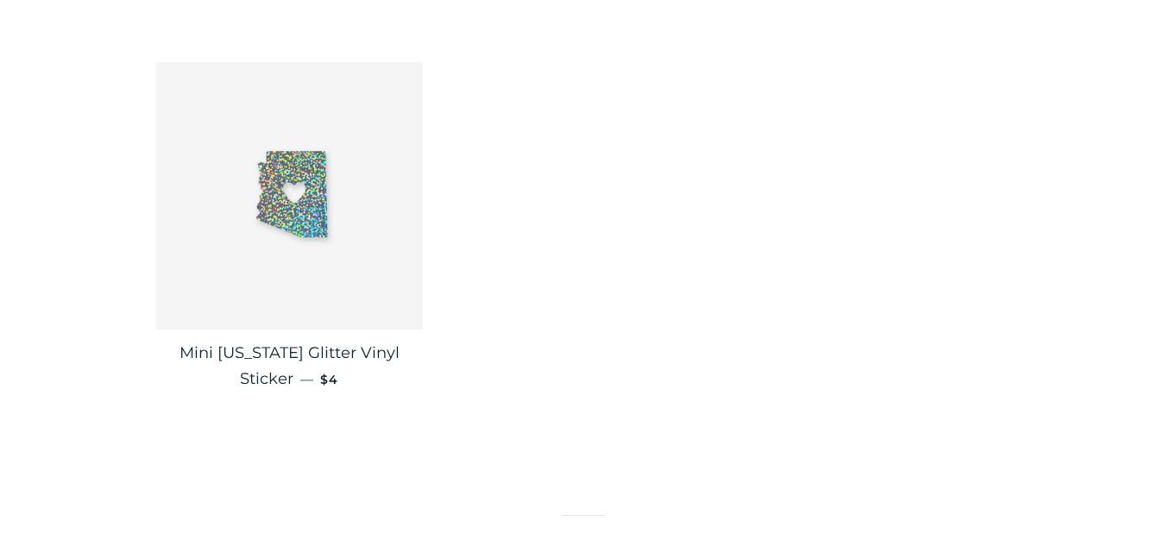
click at [306, 198] on img at bounding box center [290, 196] width 268 height 268
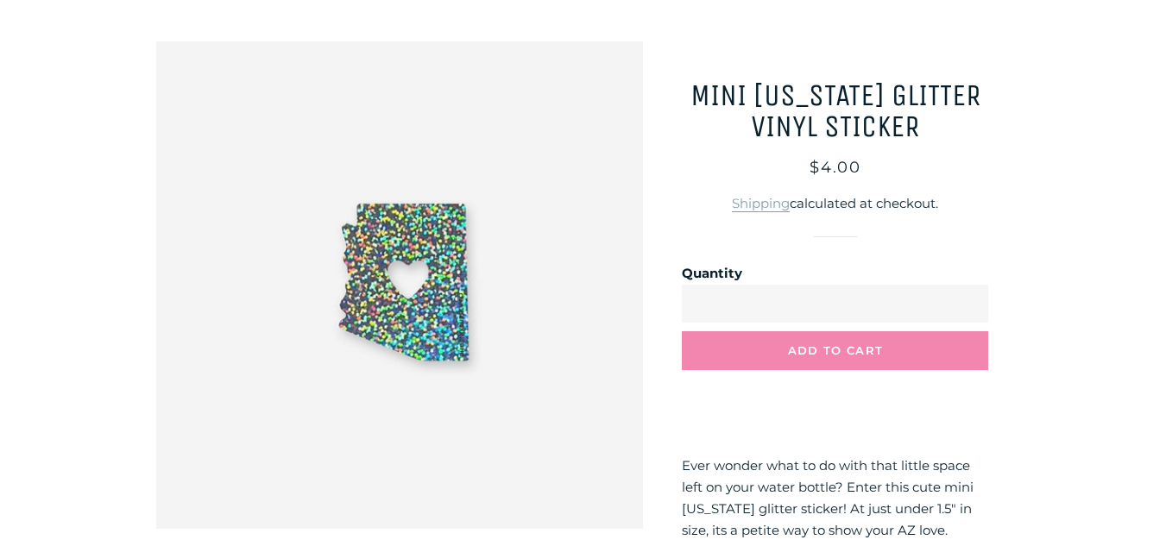
scroll to position [116, 0]
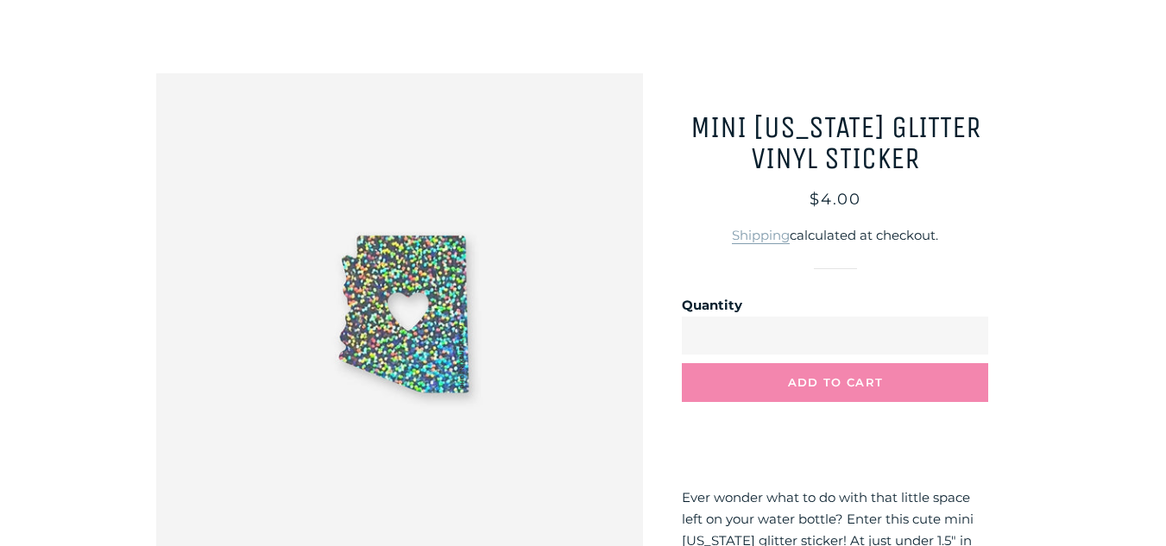
click at [363, 268] on img at bounding box center [400, 317] width 488 height 488
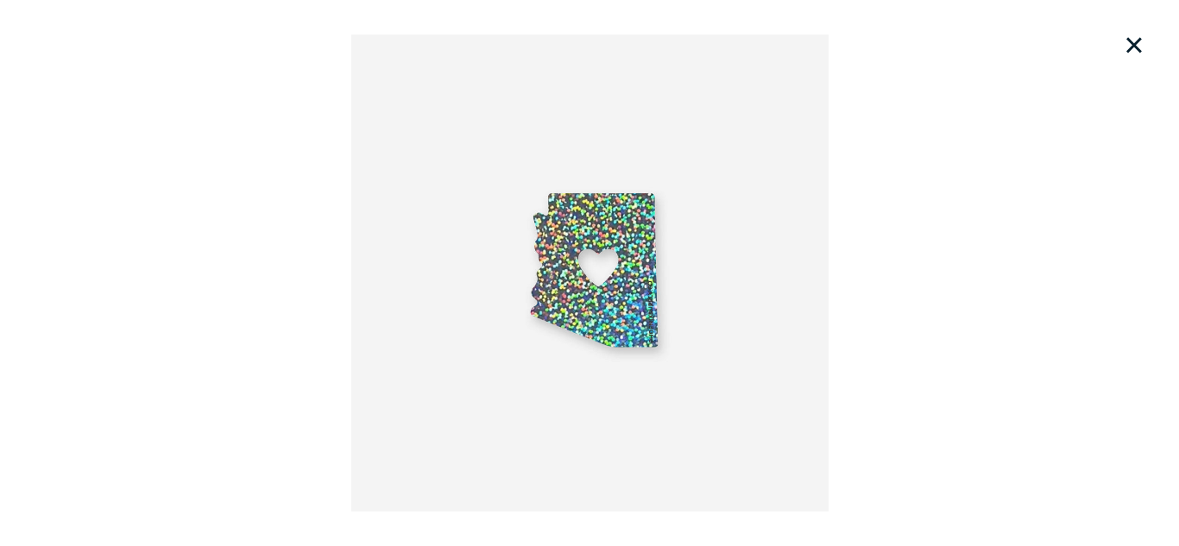
click at [1136, 46] on button "×" at bounding box center [1134, 45] width 38 height 38
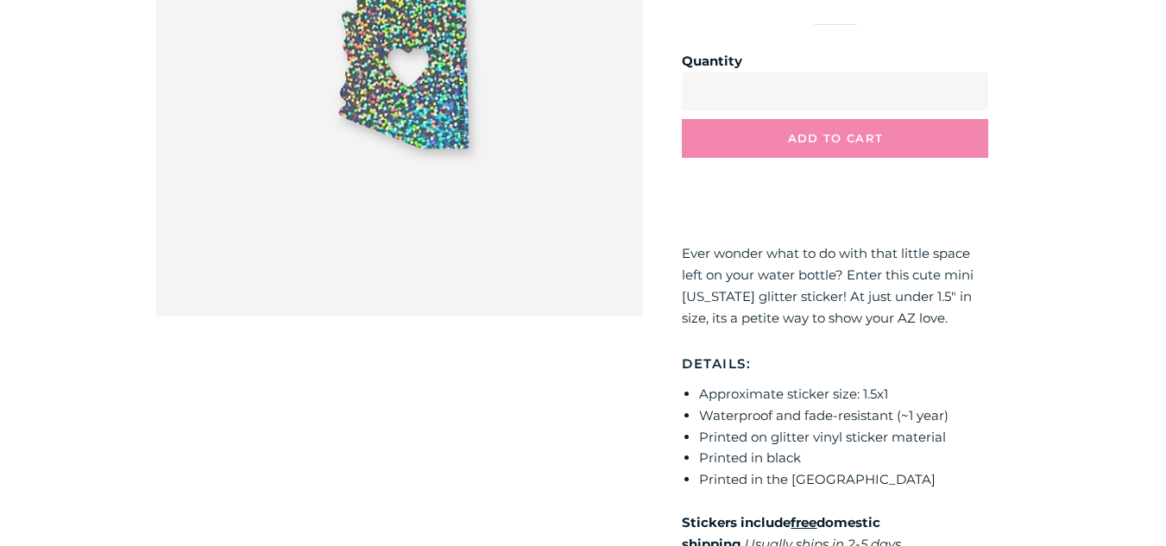
scroll to position [361, 0]
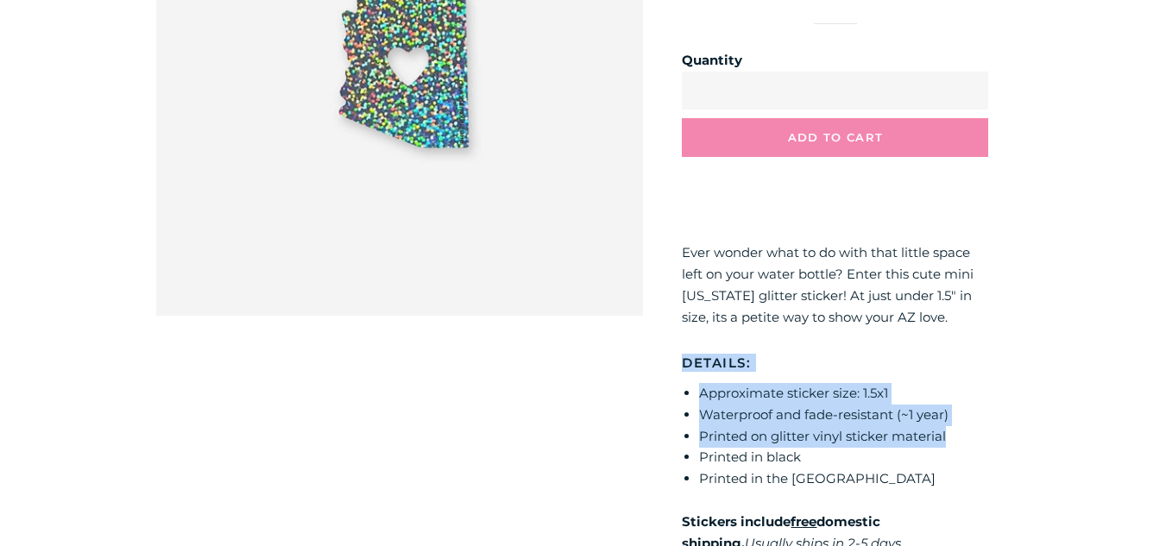
drag, startPoint x: 973, startPoint y: 434, endPoint x: 682, endPoint y: 366, distance: 298.7
click at [682, 366] on div "Ever wonder what to do with that little space left on your water bottle? Enter …" at bounding box center [835, 377] width 306 height 355
copy div "Details: Approximate sticker size: 1.5x1 Waterproof and fade-resistant (~1 year…"
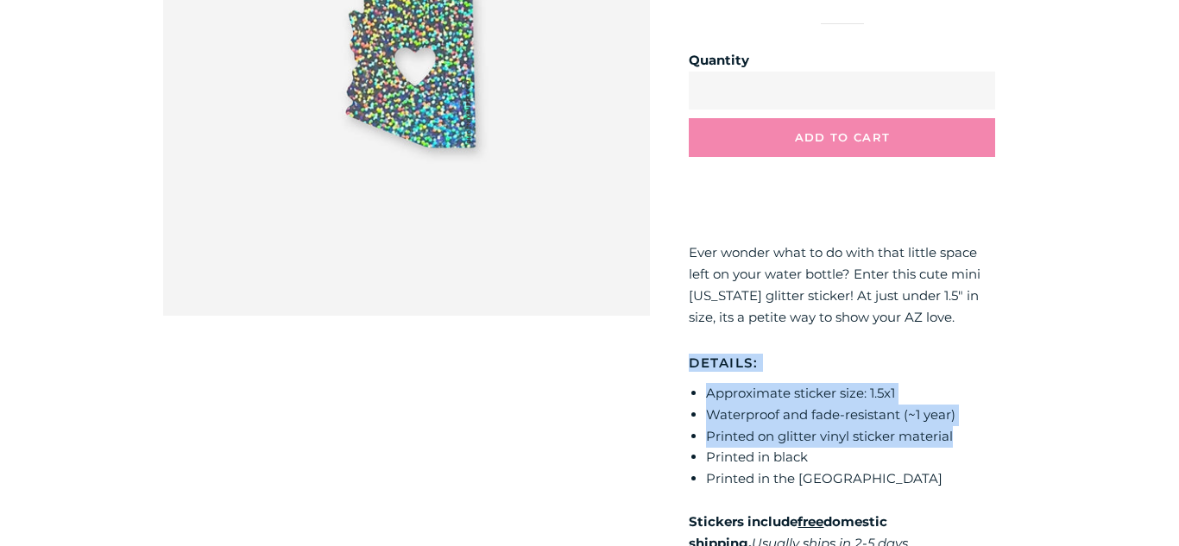
scroll to position [0, 0]
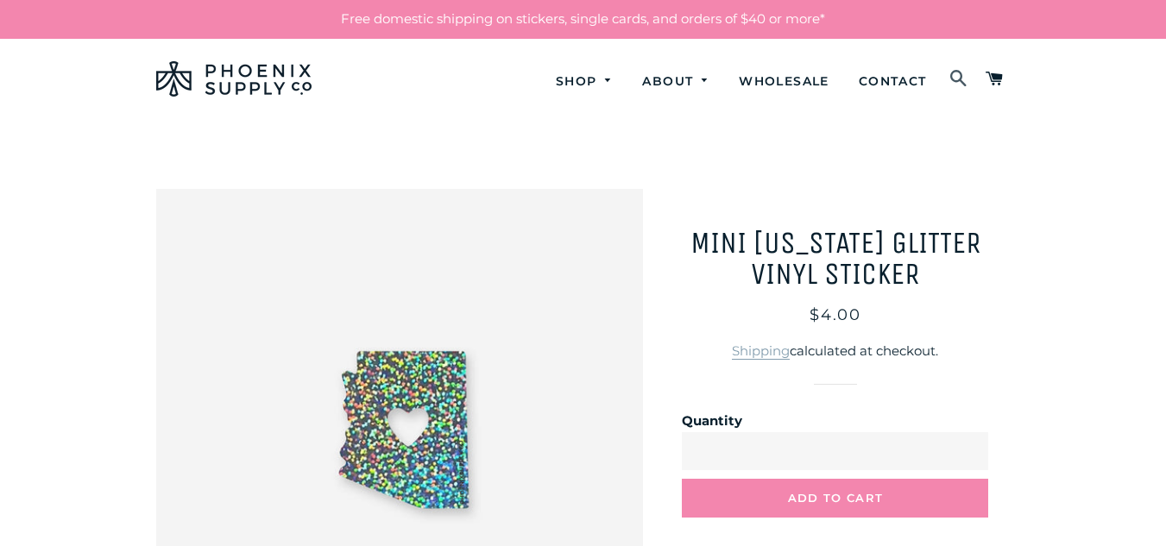
click at [961, 76] on span at bounding box center [958, 79] width 19 height 29
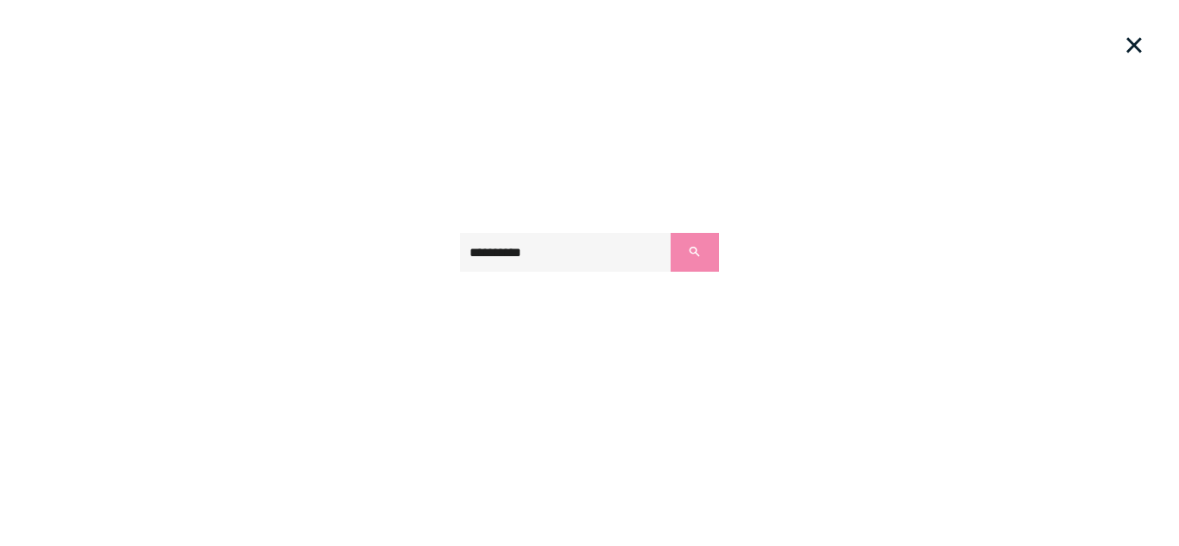
type input "**********"
click at [671, 233] on button "Search" at bounding box center [695, 252] width 48 height 39
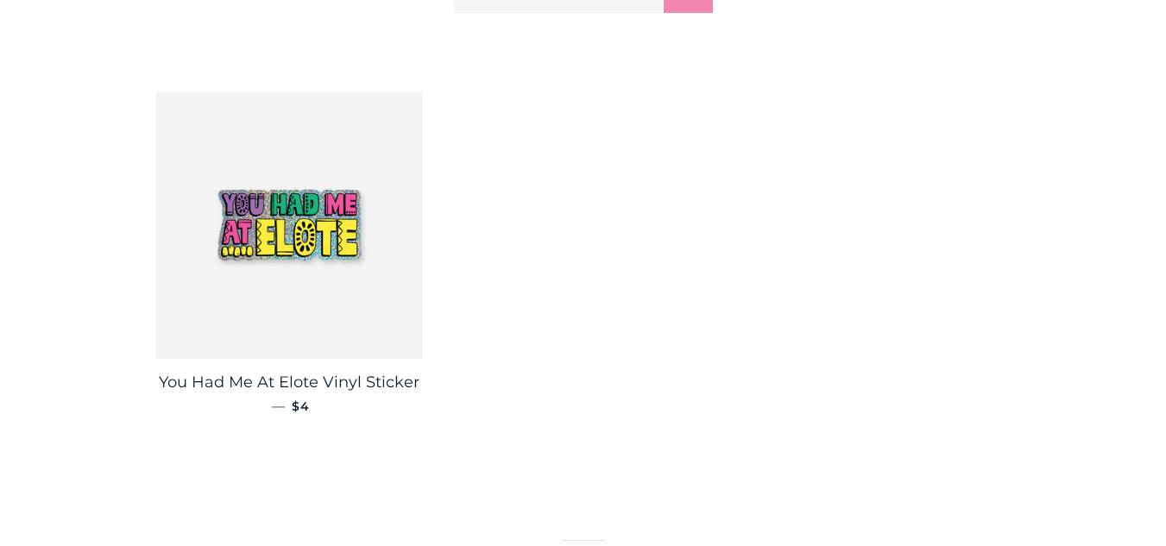
scroll to position [327, 0]
click at [305, 260] on img at bounding box center [290, 225] width 268 height 268
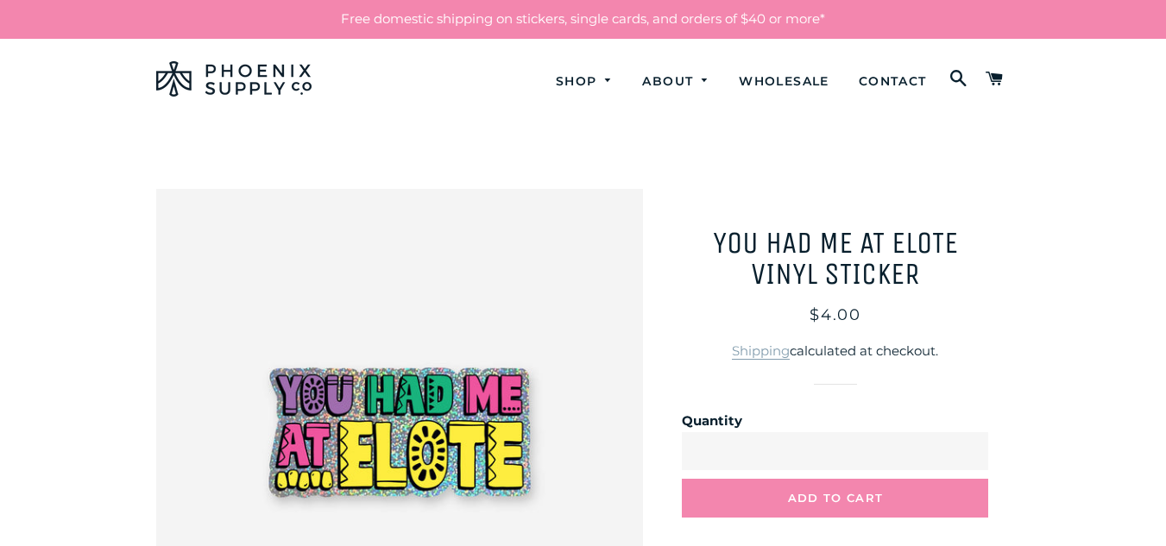
click at [491, 355] on img at bounding box center [400, 433] width 488 height 488
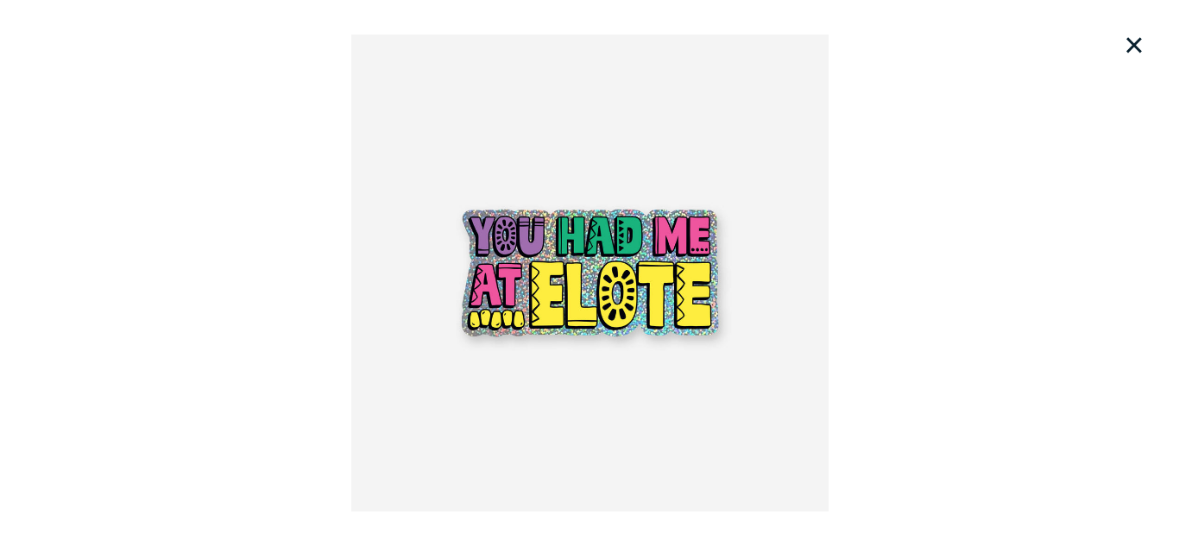
click at [1139, 57] on button "×" at bounding box center [1134, 45] width 38 height 38
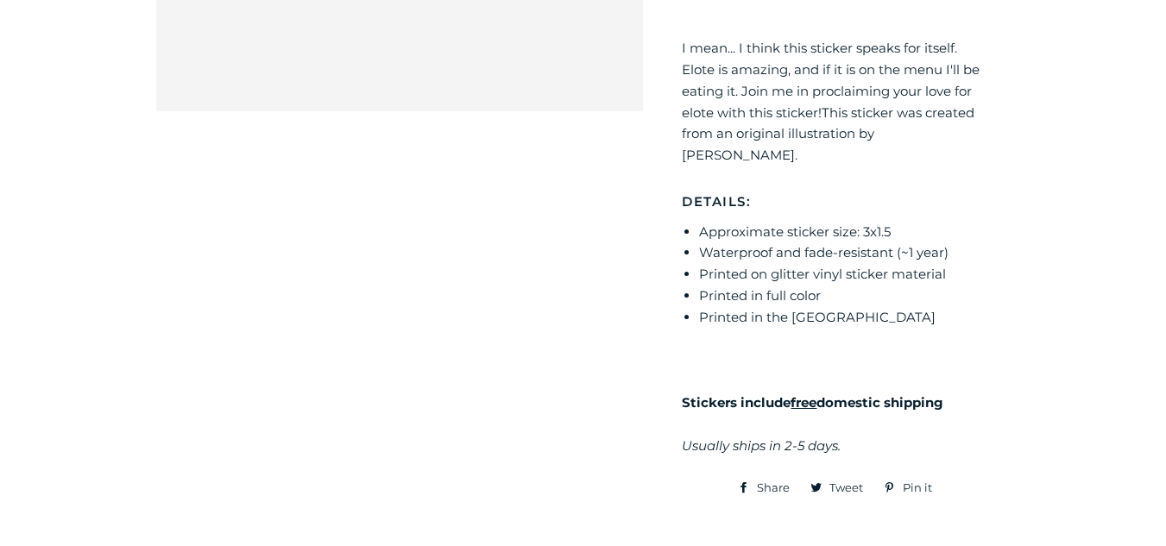
scroll to position [561, 0]
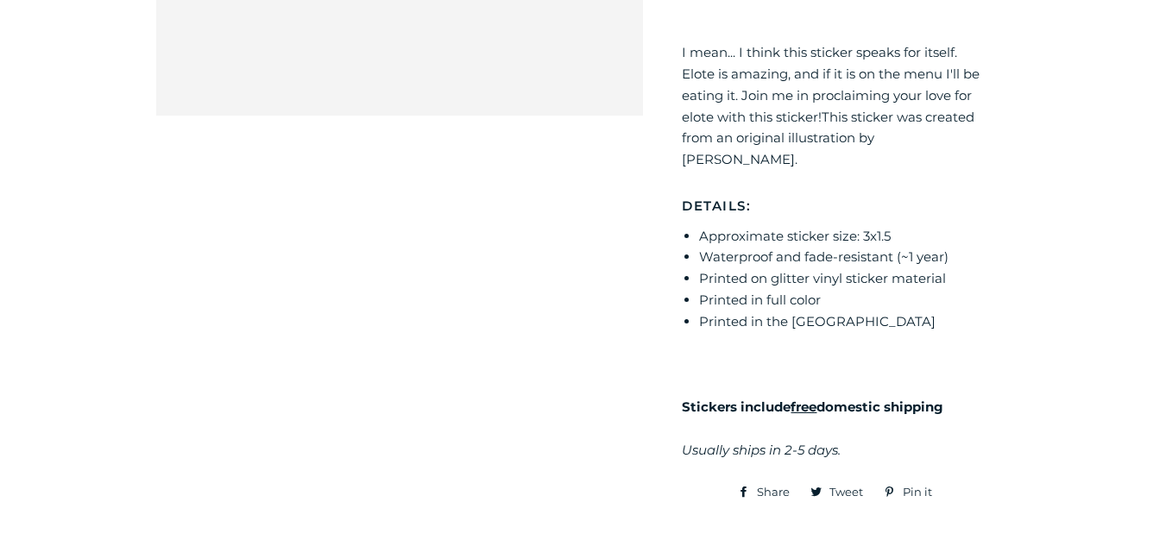
click at [965, 247] on li "Waterproof and fade-resistant (~1 year)" at bounding box center [843, 258] width 289 height 22
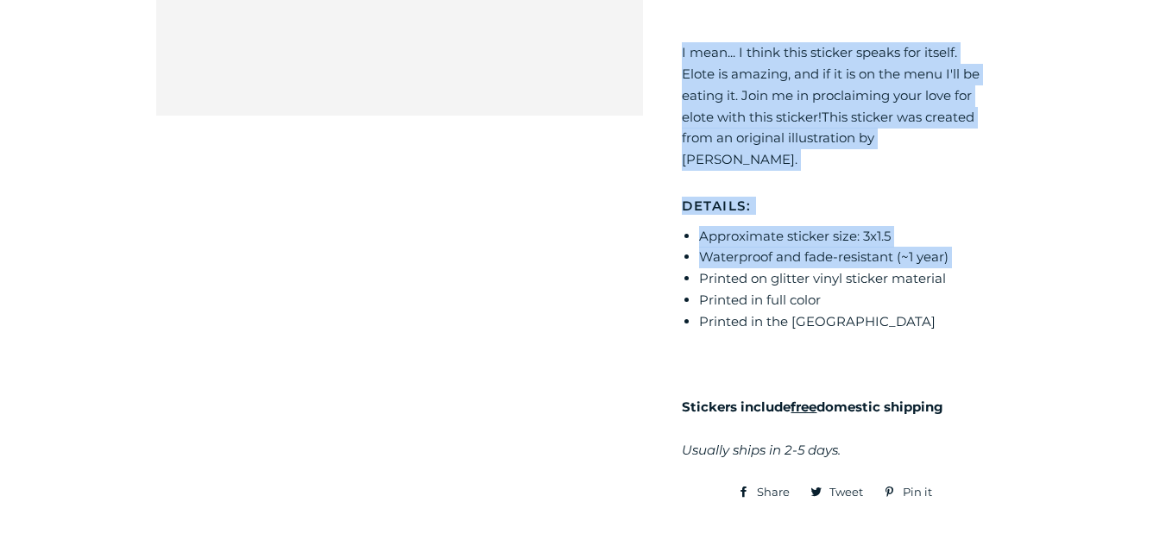
drag, startPoint x: 806, startPoint y: 186, endPoint x: 669, endPoint y: -4, distance: 235.0
click at [669, 0] on html "Shop Expand submenu Shop Collapse submenu Shop Art Prints Accessories Books" at bounding box center [583, 110] width 1166 height 1343
copy div "I mean... I think this sticker speaks for itself. Elote is amazing, and if it i…"
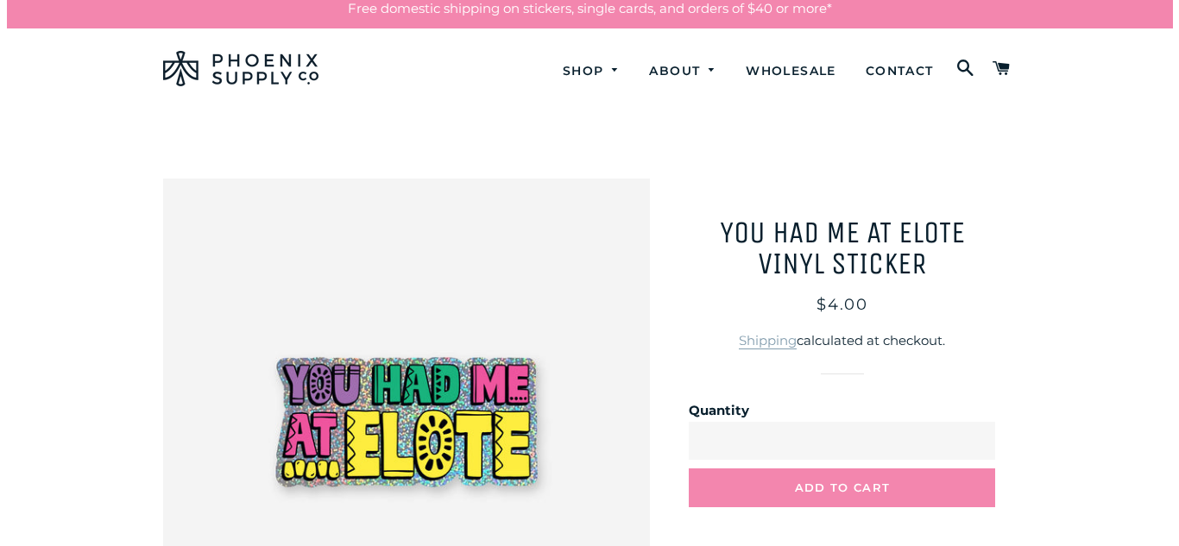
scroll to position [0, 0]
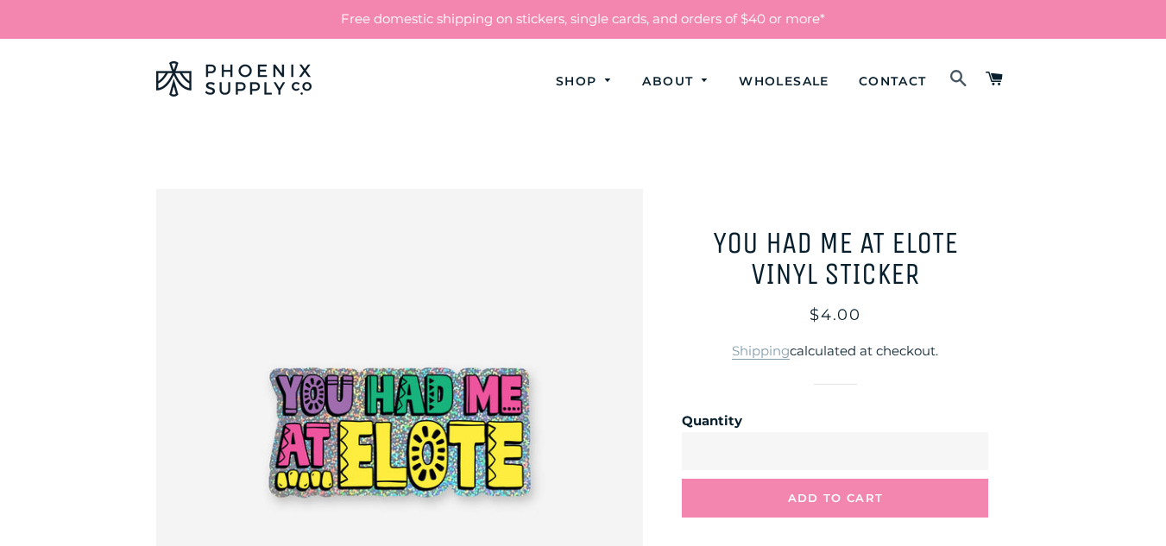
click at [967, 91] on span at bounding box center [958, 79] width 19 height 29
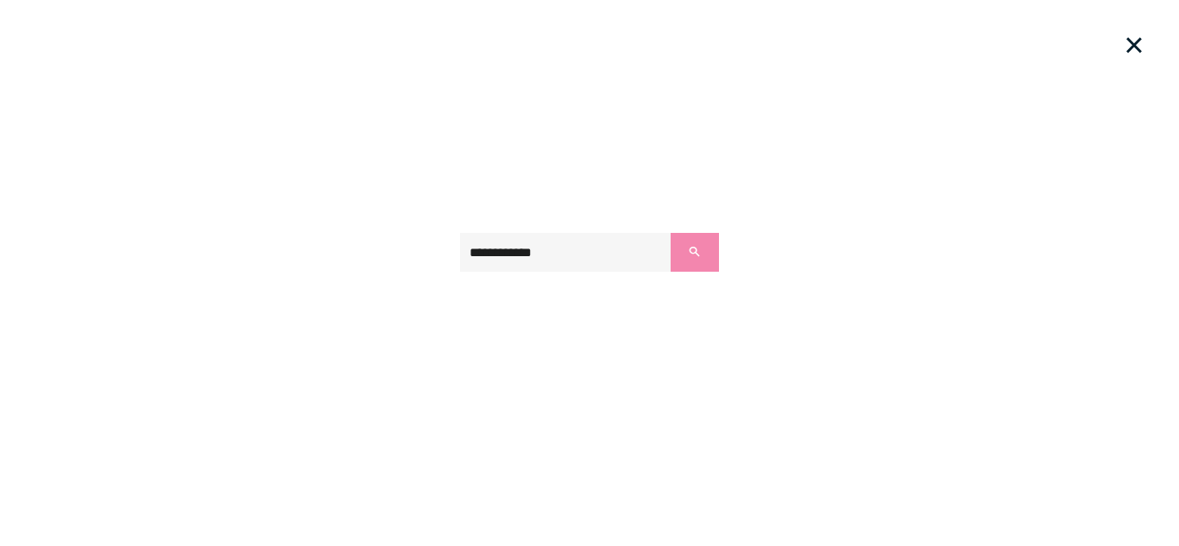
type input "**********"
click at [671, 233] on button "Search" at bounding box center [695, 252] width 48 height 39
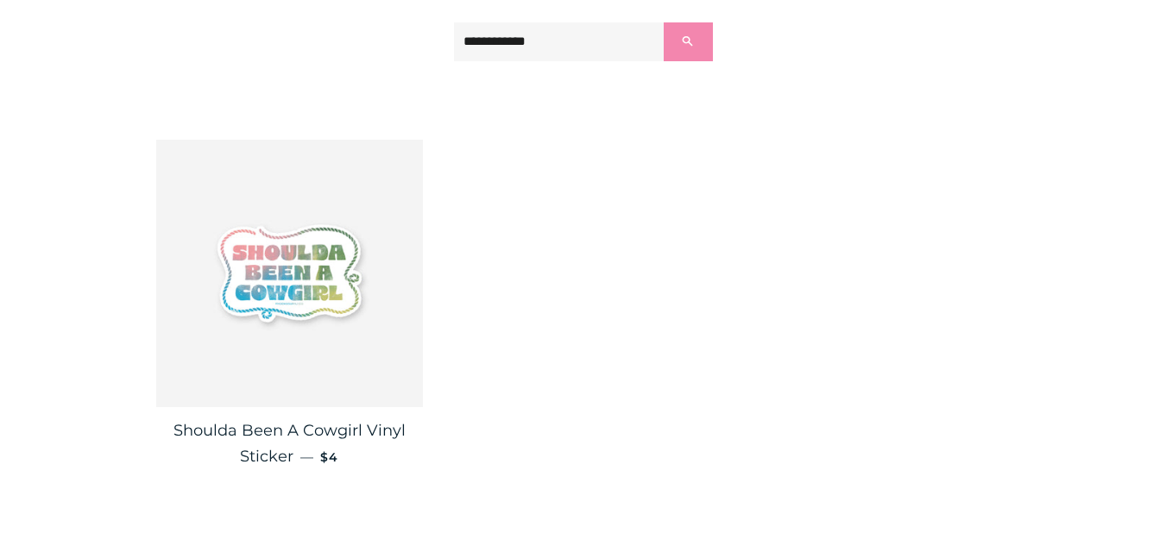
scroll to position [280, 0]
click at [335, 283] on img at bounding box center [290, 273] width 268 height 268
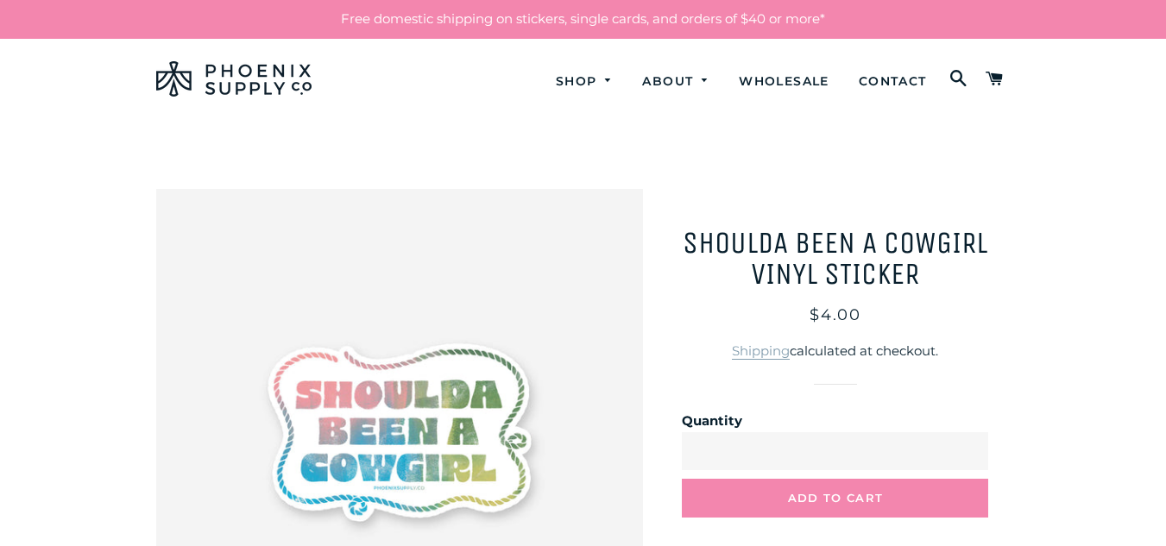
scroll to position [256, 0]
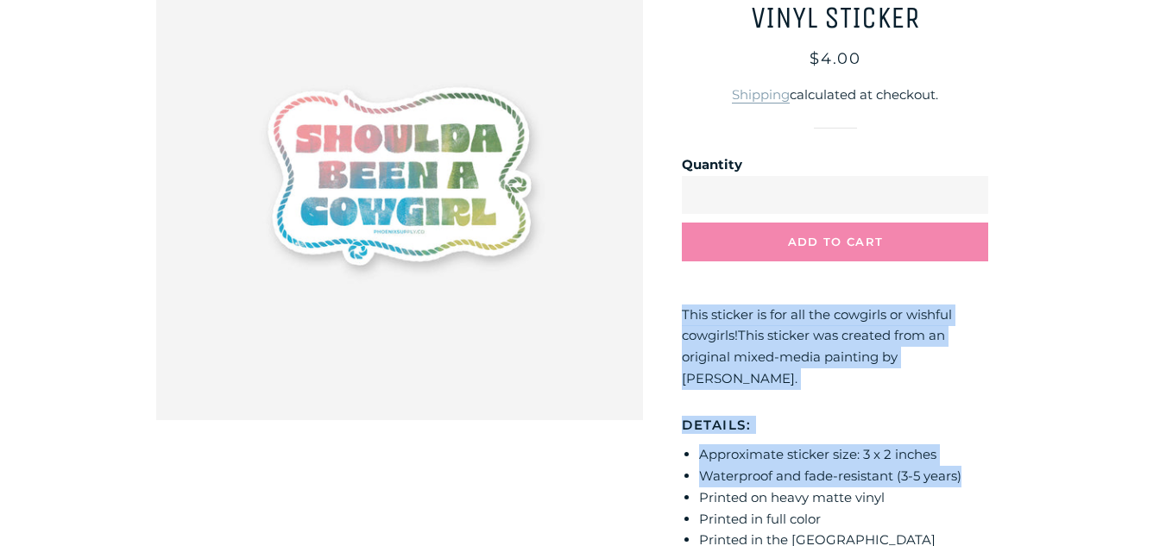
drag, startPoint x: 680, startPoint y: 307, endPoint x: 1016, endPoint y: 482, distance: 378.7
click at [1016, 482] on div "**********" at bounding box center [583, 320] width 906 height 774
copy div "This sticker is for all the cowgirls or wishful cowgirls! This sticker was crea…"
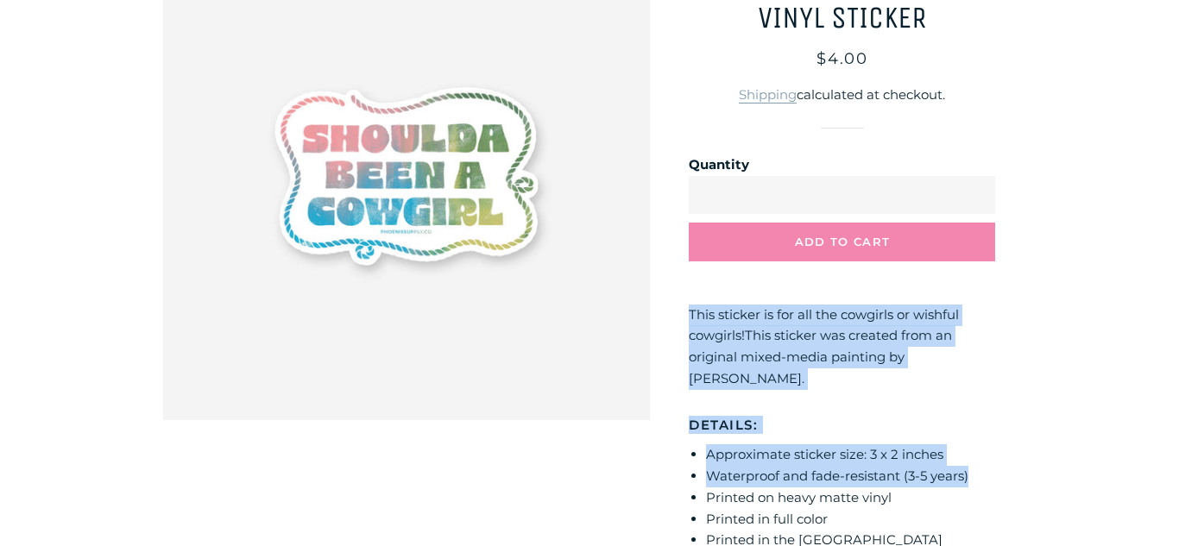
scroll to position [0, 0]
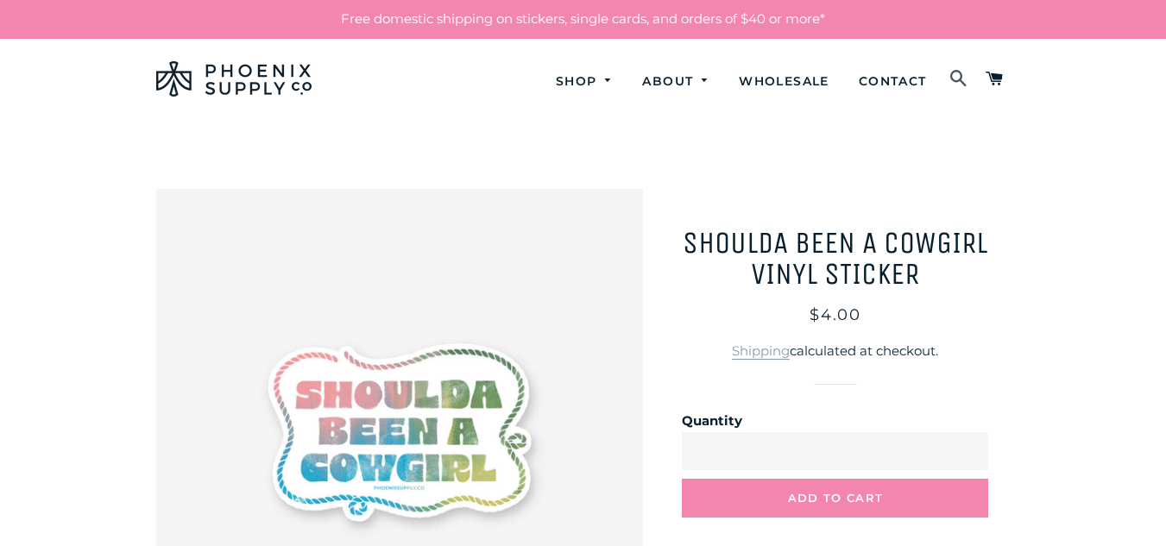
click at [953, 73] on span at bounding box center [958, 79] width 19 height 29
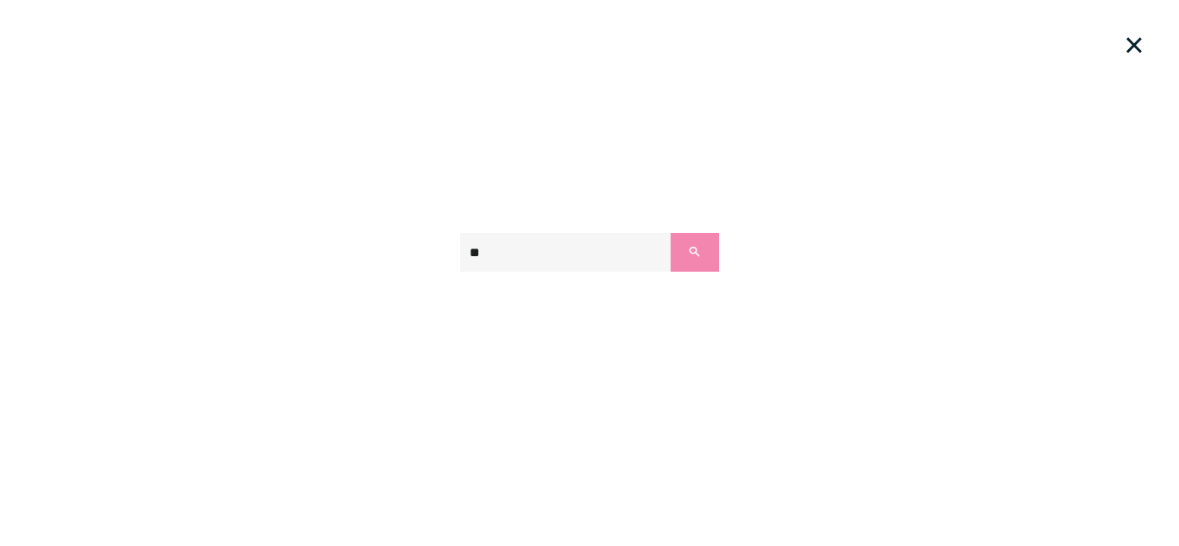
type input "*"
type input "********"
click at [671, 233] on button "Search" at bounding box center [695, 252] width 48 height 39
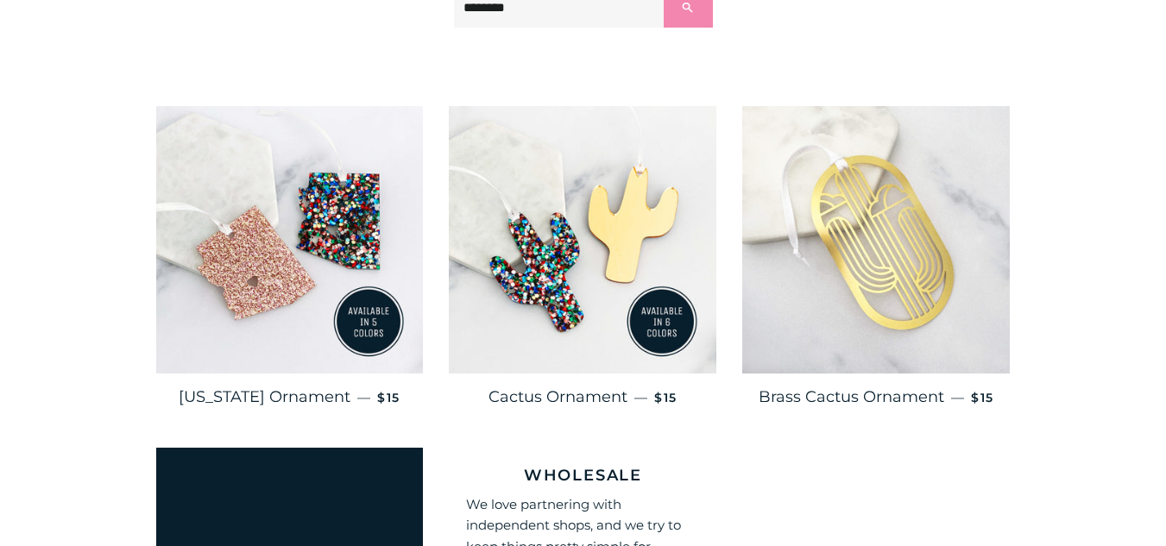
scroll to position [312, 0]
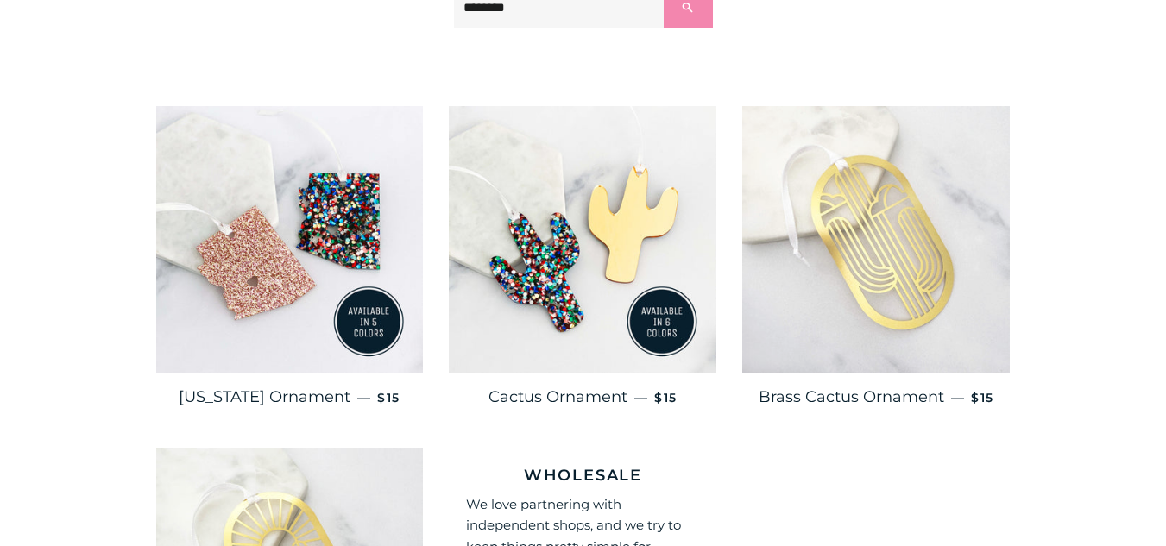
click at [805, 371] on img at bounding box center [876, 240] width 268 height 268
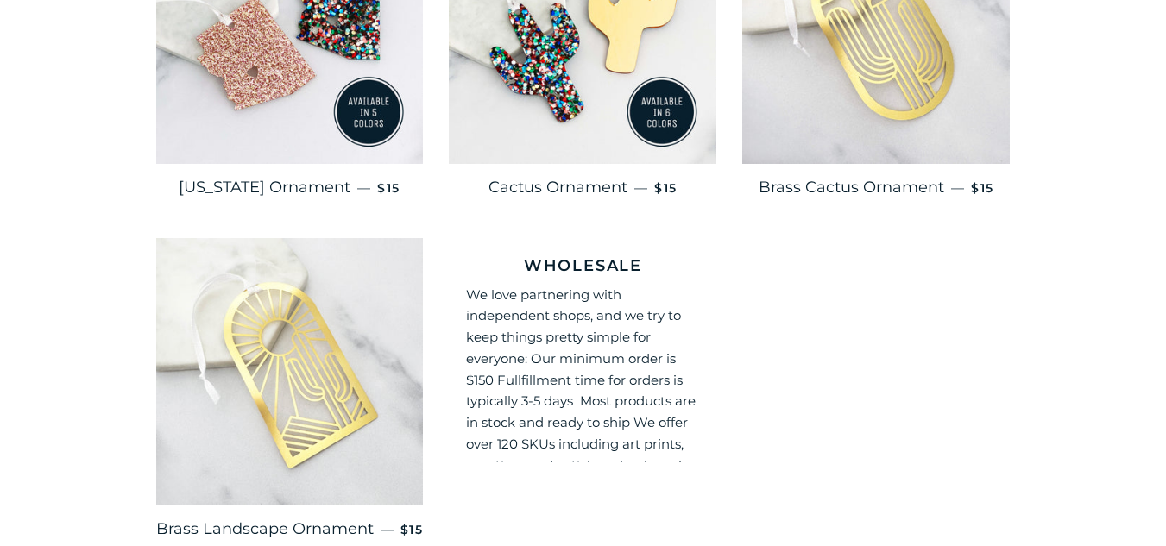
scroll to position [501, 0]
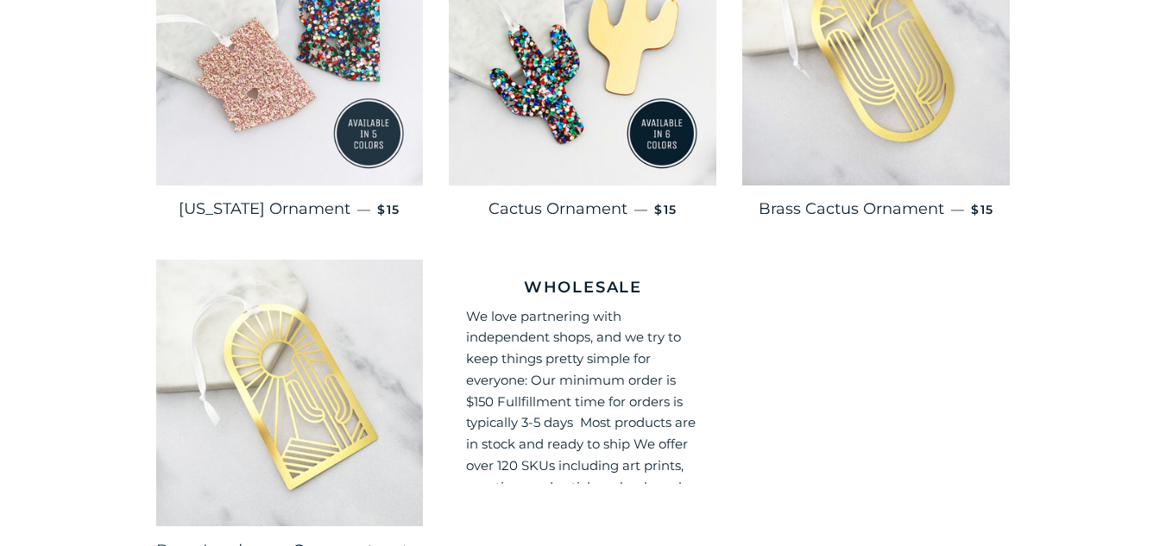
click at [257, 117] on img at bounding box center [290, 52] width 268 height 268
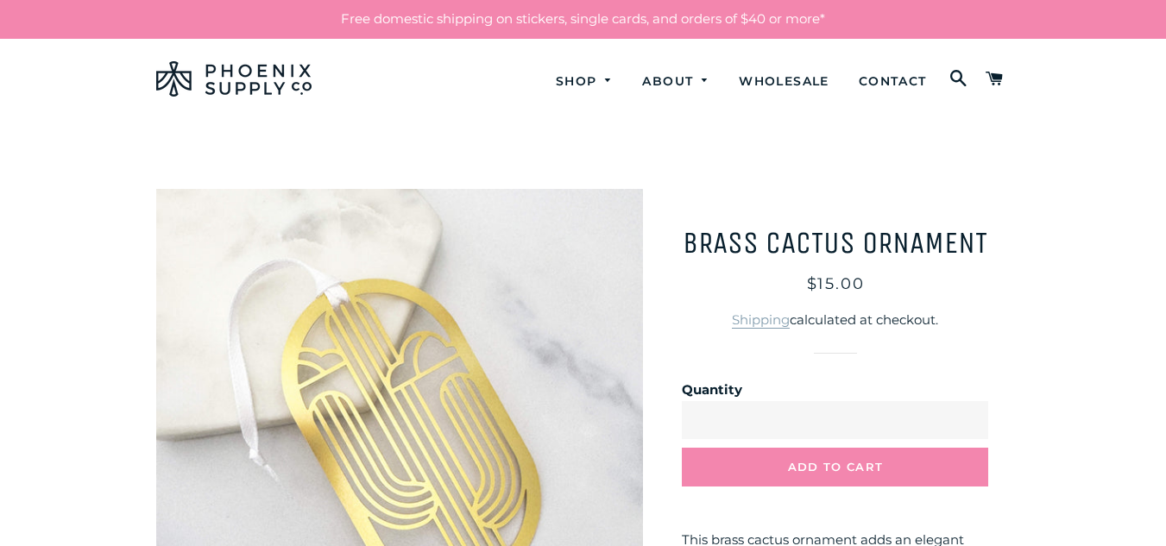
scroll to position [99, 0]
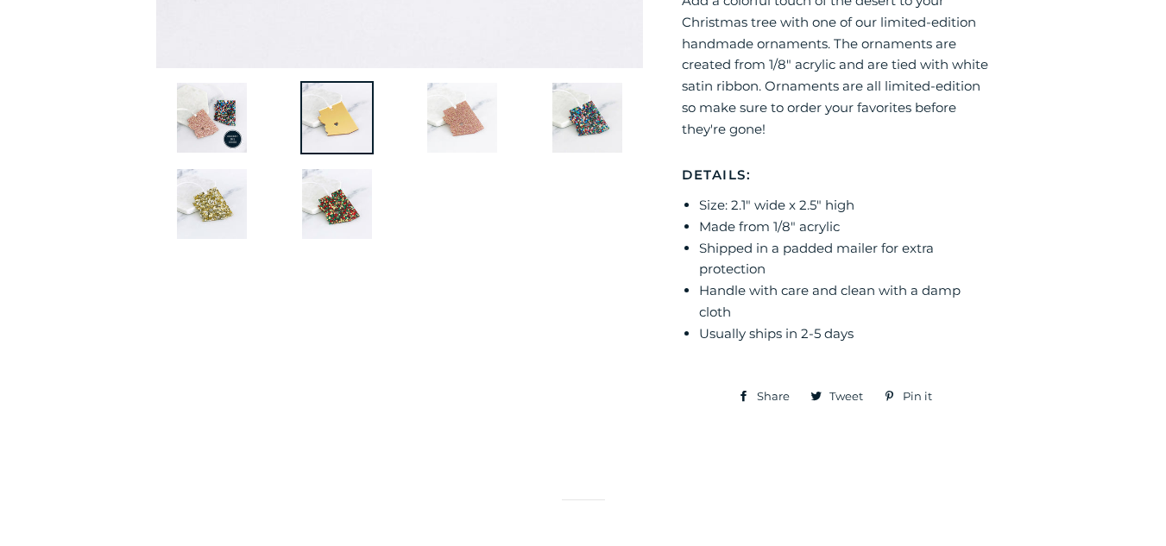
scroll to position [569, 0]
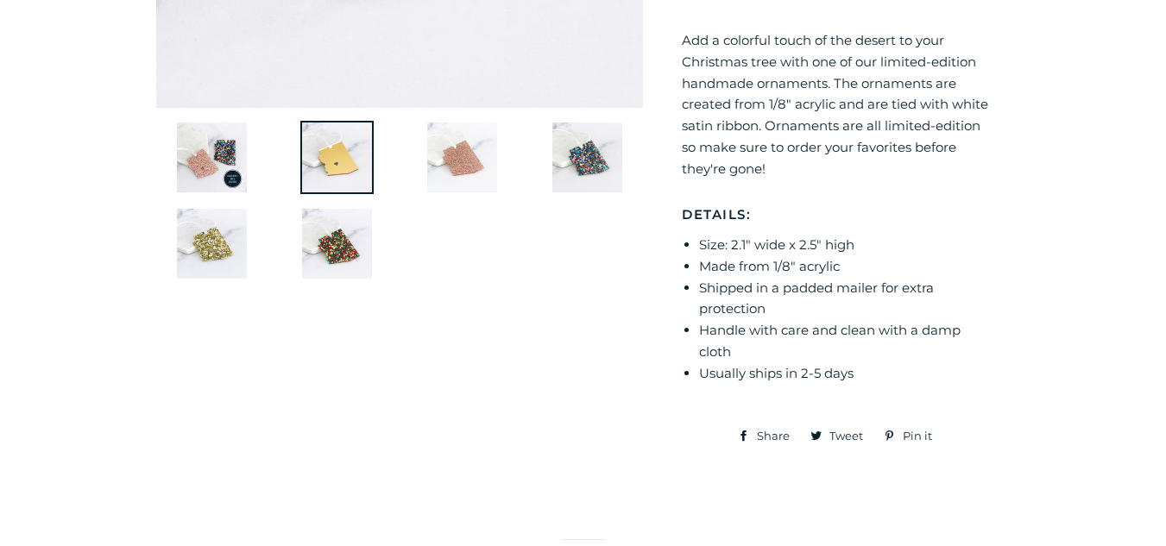
click at [231, 162] on img at bounding box center [211, 157] width 73 height 73
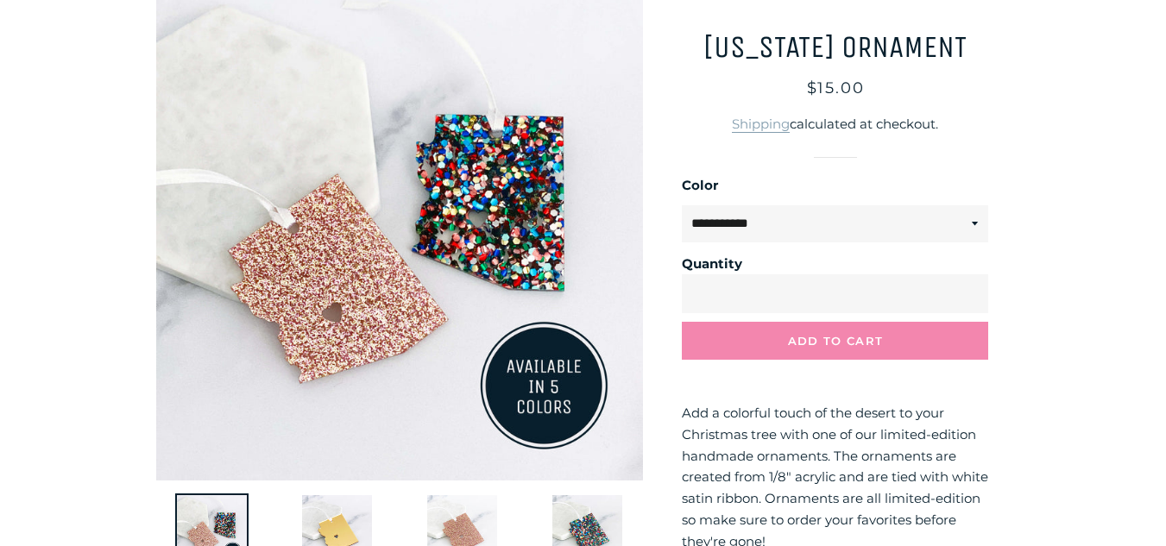
scroll to position [186, 0]
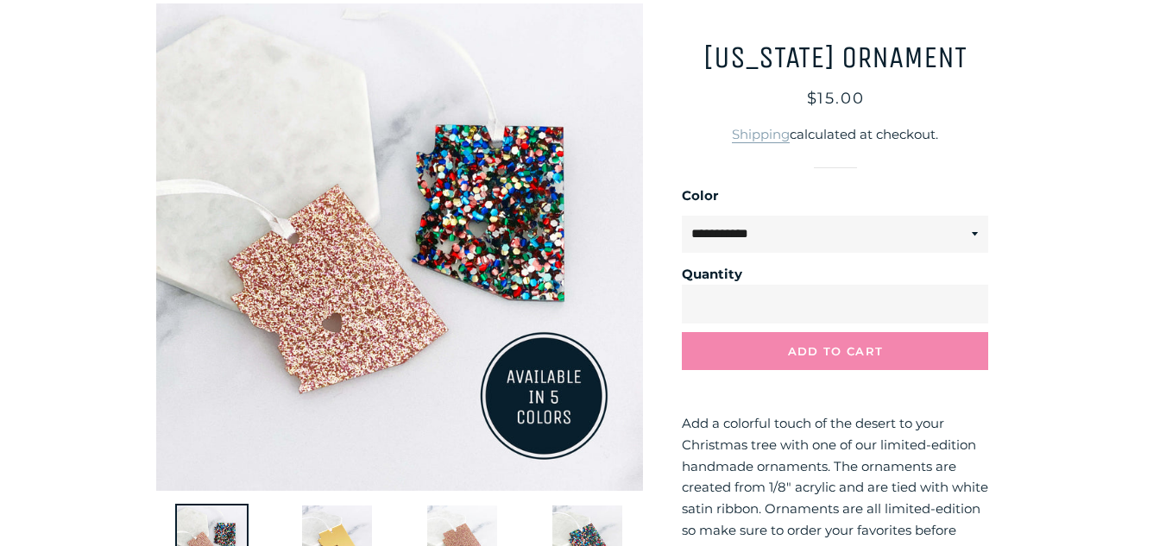
drag, startPoint x: 334, startPoint y: 98, endPoint x: 332, endPoint y: 90, distance: 8.8
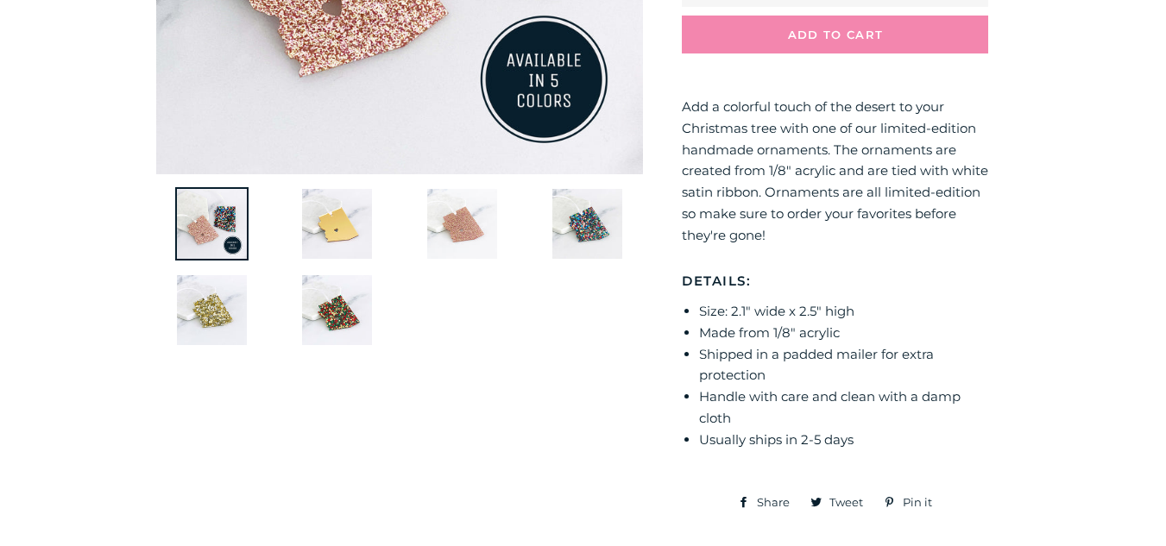
scroll to position [505, 0]
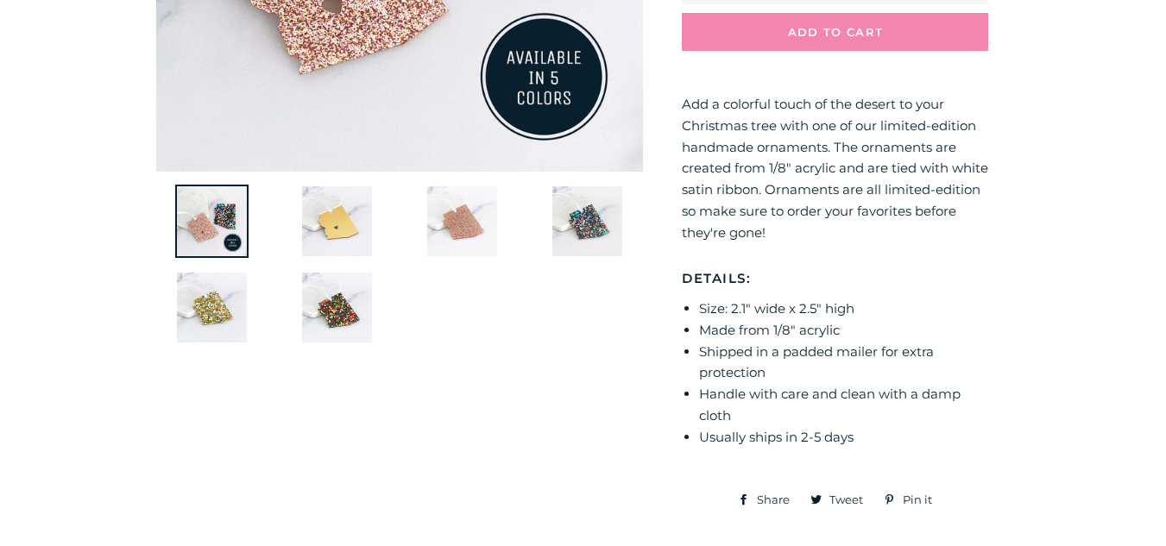
click at [322, 262] on ul at bounding box center [393, 271] width 501 height 173
click at [333, 245] on img at bounding box center [336, 221] width 73 height 73
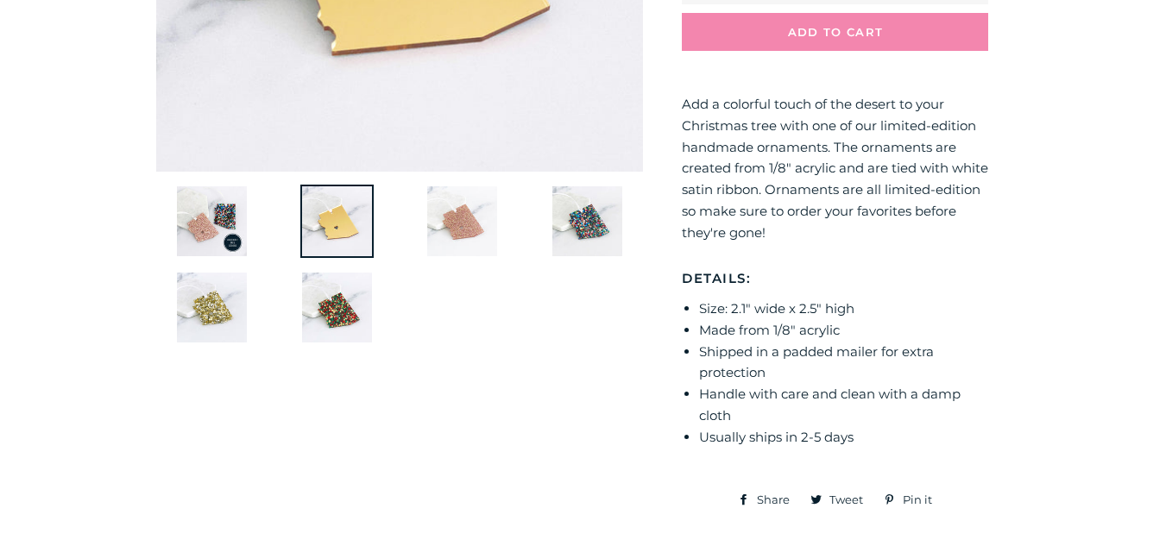
scroll to position [285, 0]
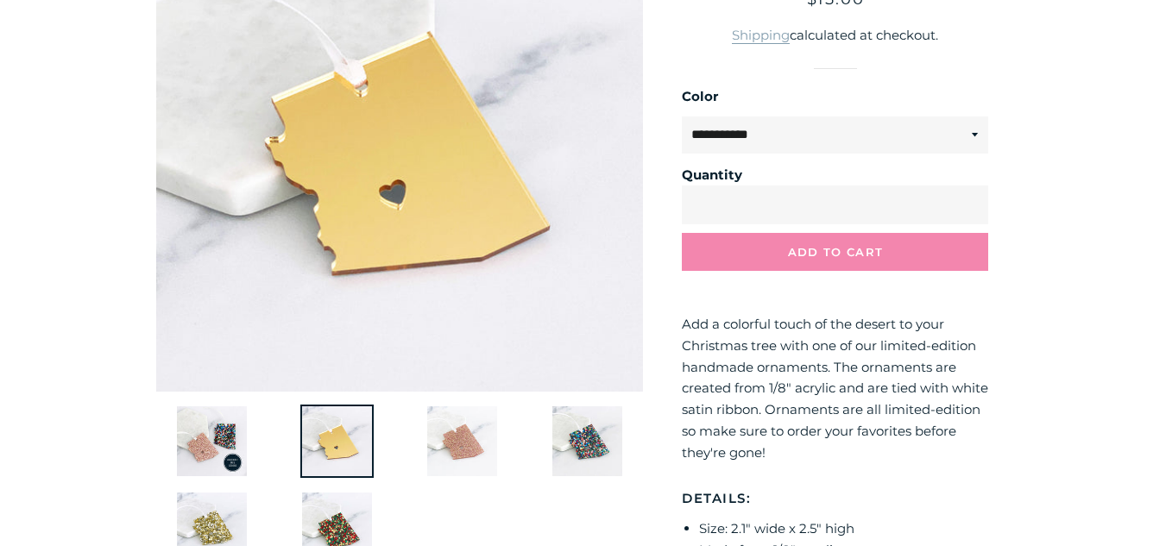
click at [437, 421] on img at bounding box center [461, 441] width 73 height 73
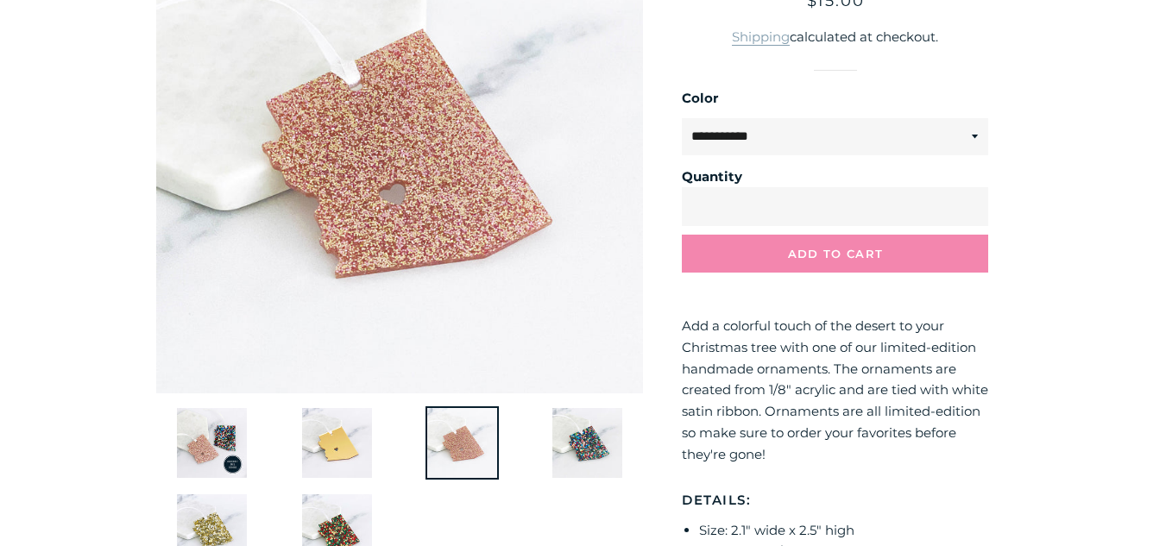
click at [322, 432] on img at bounding box center [336, 442] width 73 height 73
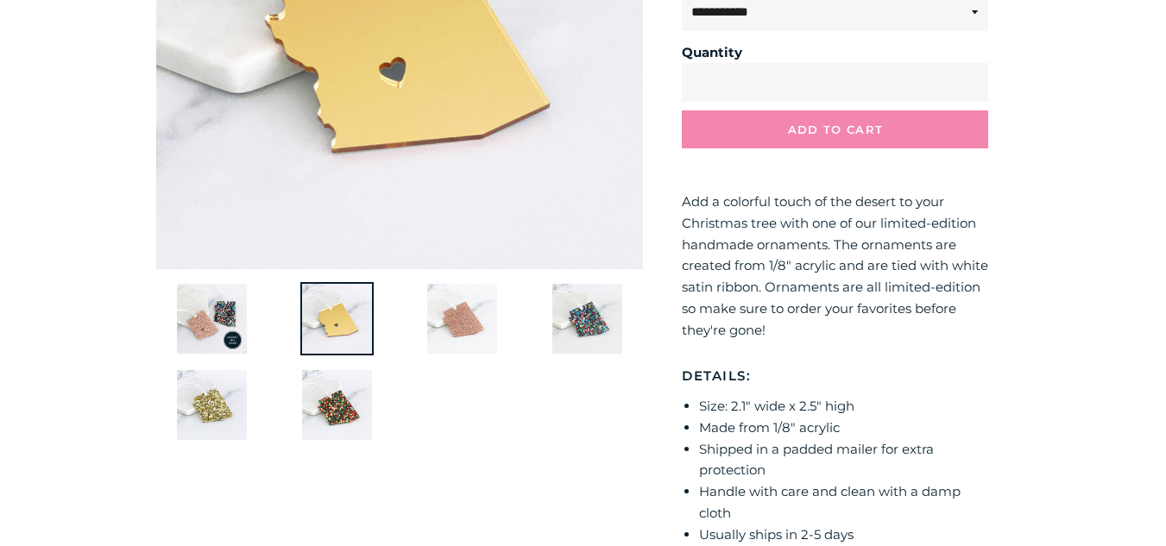
scroll to position [413, 0]
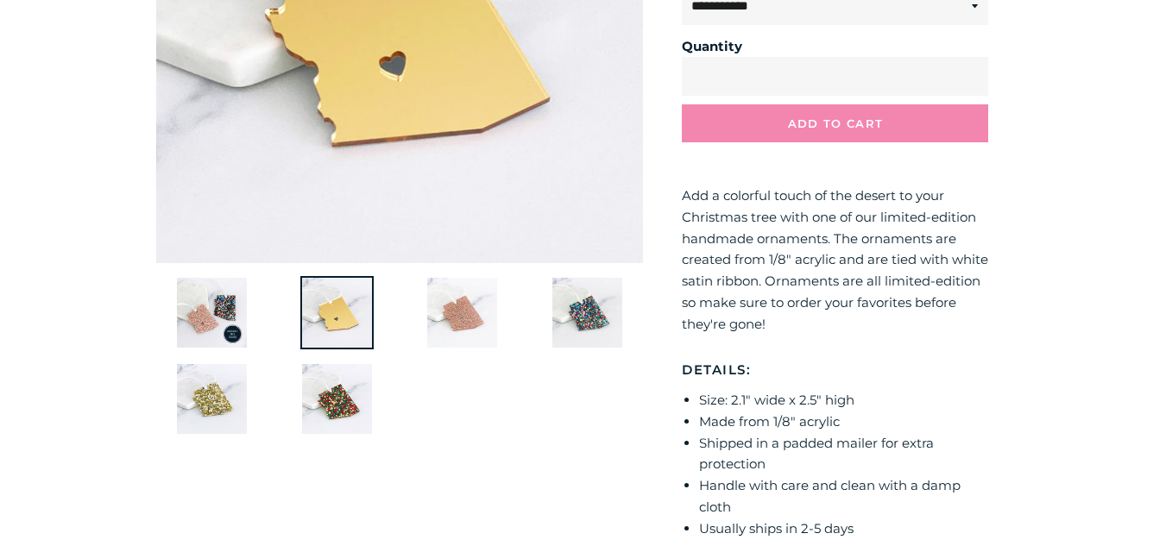
click at [361, 323] on img at bounding box center [336, 312] width 73 height 73
click at [334, 358] on ul at bounding box center [393, 362] width 501 height 173
click at [340, 404] on img at bounding box center [336, 398] width 73 height 73
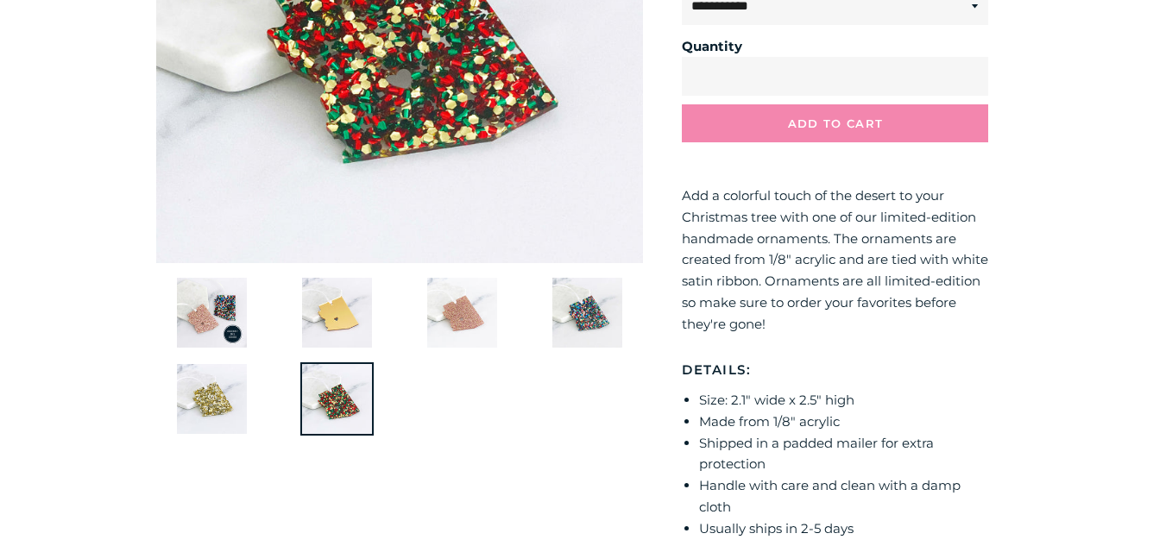
click at [235, 371] on img at bounding box center [211, 398] width 73 height 73
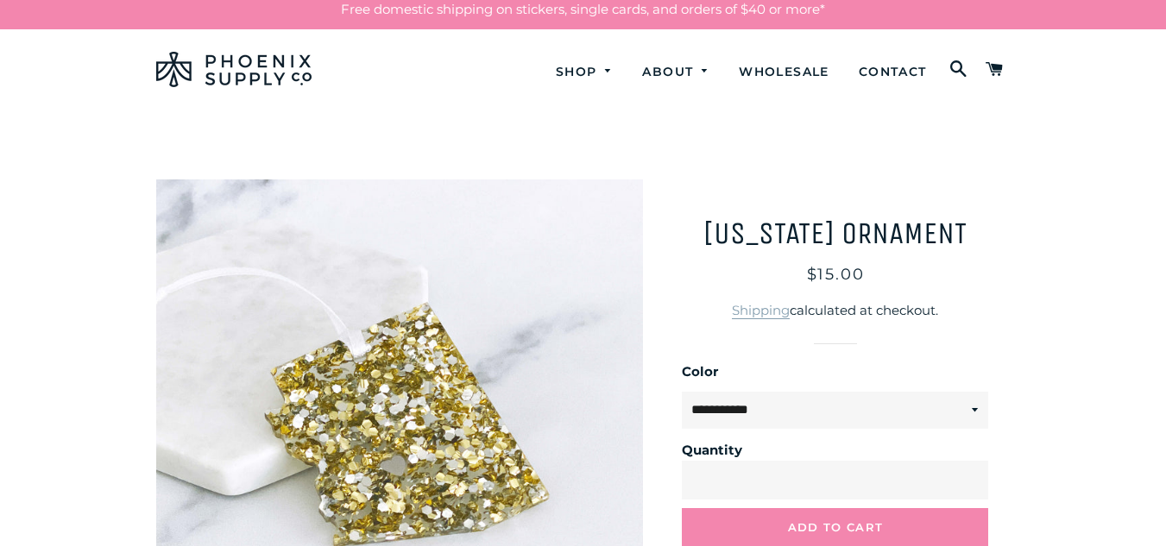
scroll to position [9, 0]
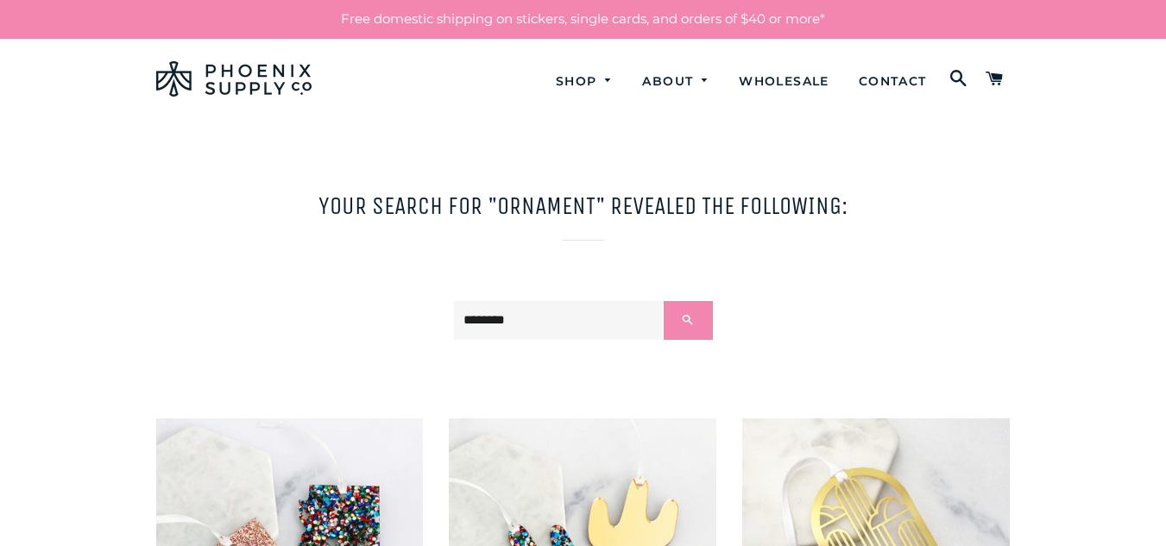
scroll to position [348, 0]
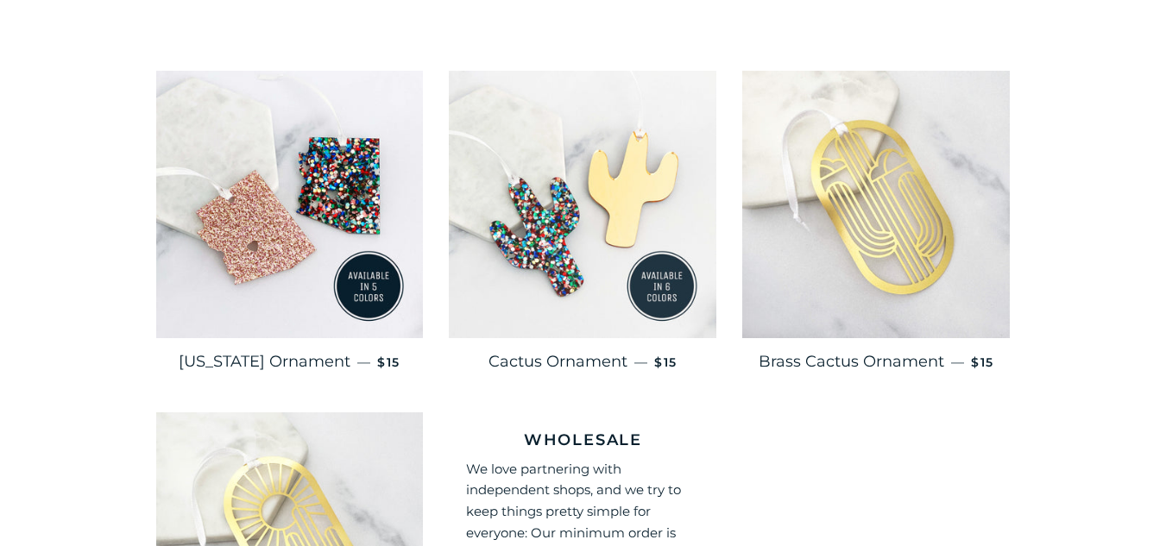
drag, startPoint x: 0, startPoint y: 0, endPoint x: 561, endPoint y: 289, distance: 631.1
click at [561, 289] on img at bounding box center [583, 205] width 268 height 268
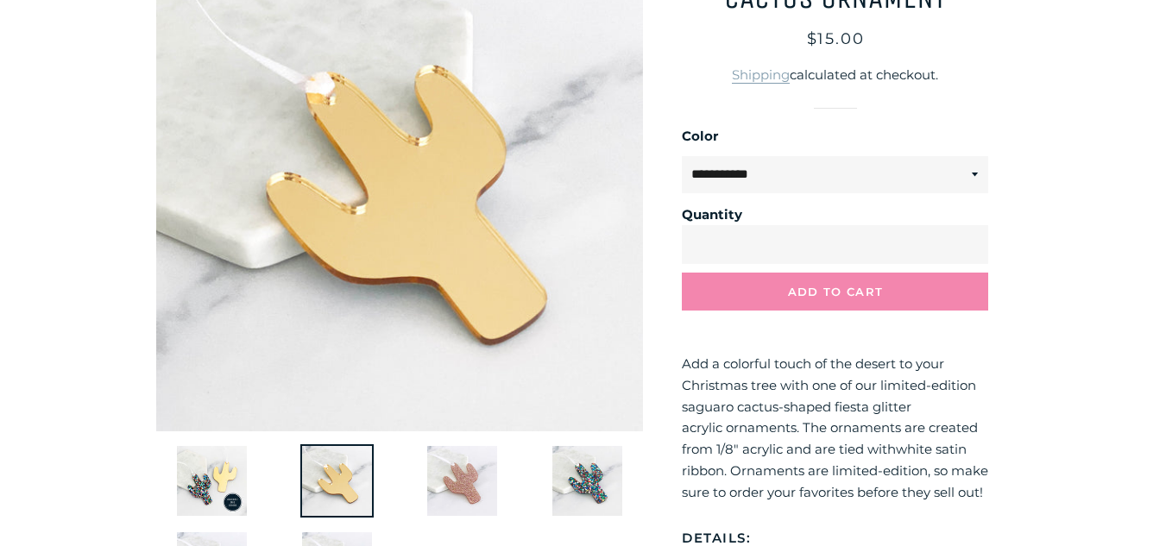
scroll to position [246, 0]
click at [213, 470] on img at bounding box center [211, 480] width 73 height 73
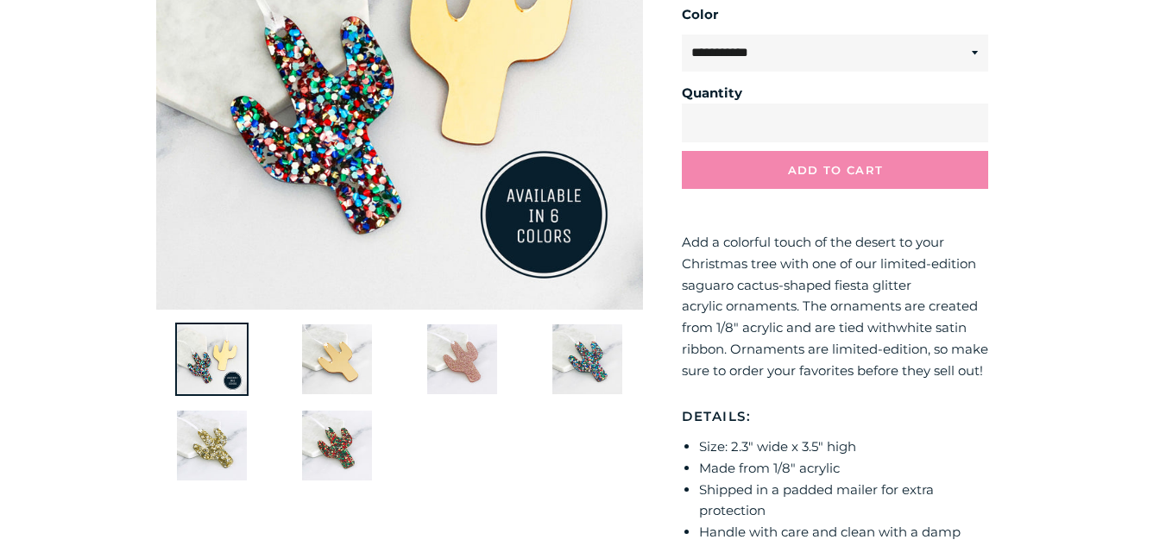
scroll to position [369, 0]
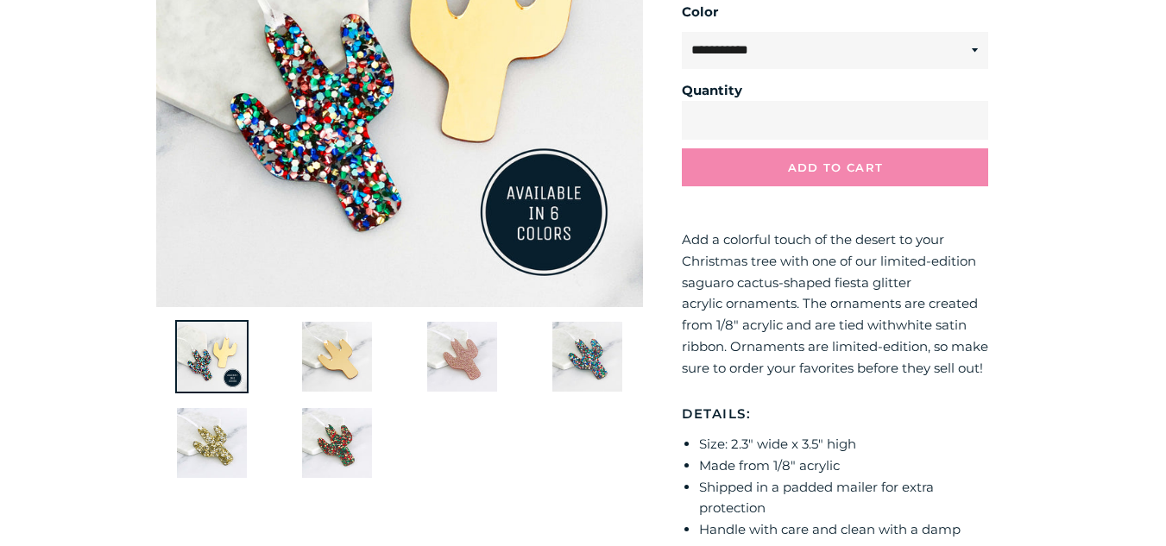
click at [466, 358] on img at bounding box center [461, 356] width 73 height 73
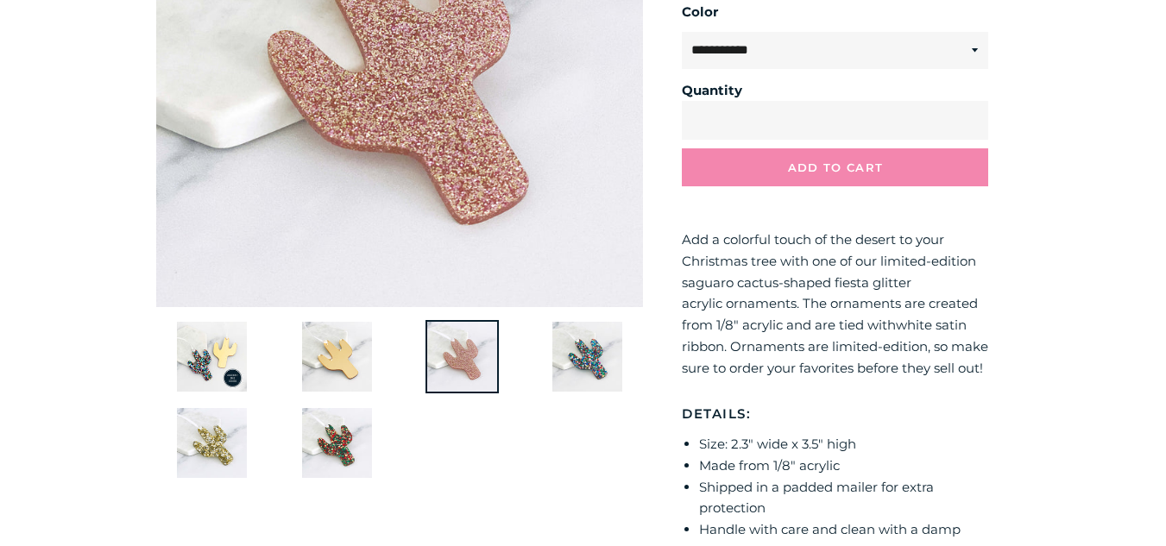
click at [350, 430] on img at bounding box center [336, 442] width 73 height 73
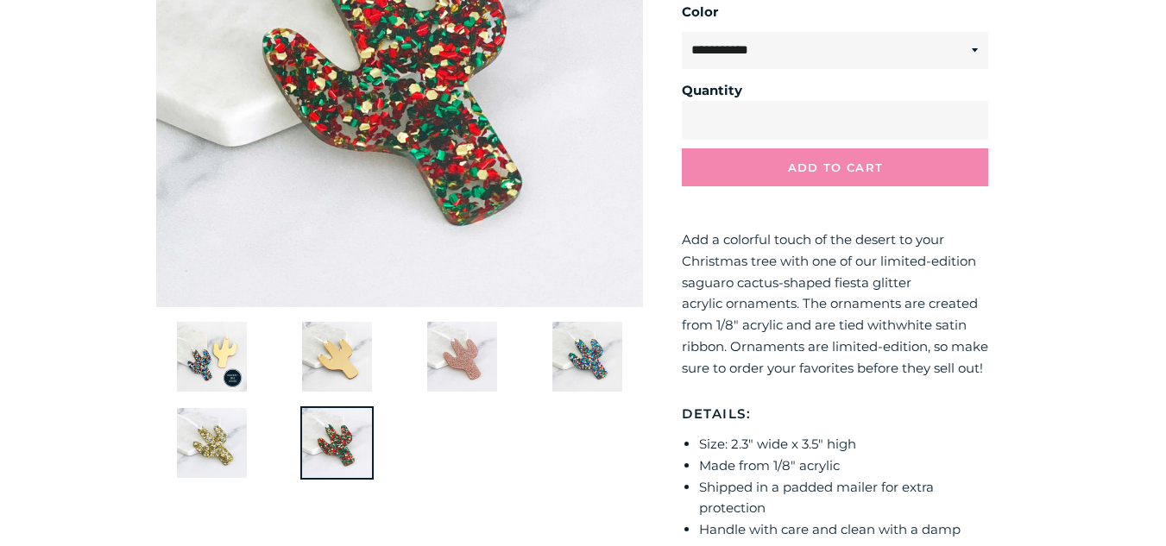
click at [240, 413] on img at bounding box center [211, 442] width 73 height 73
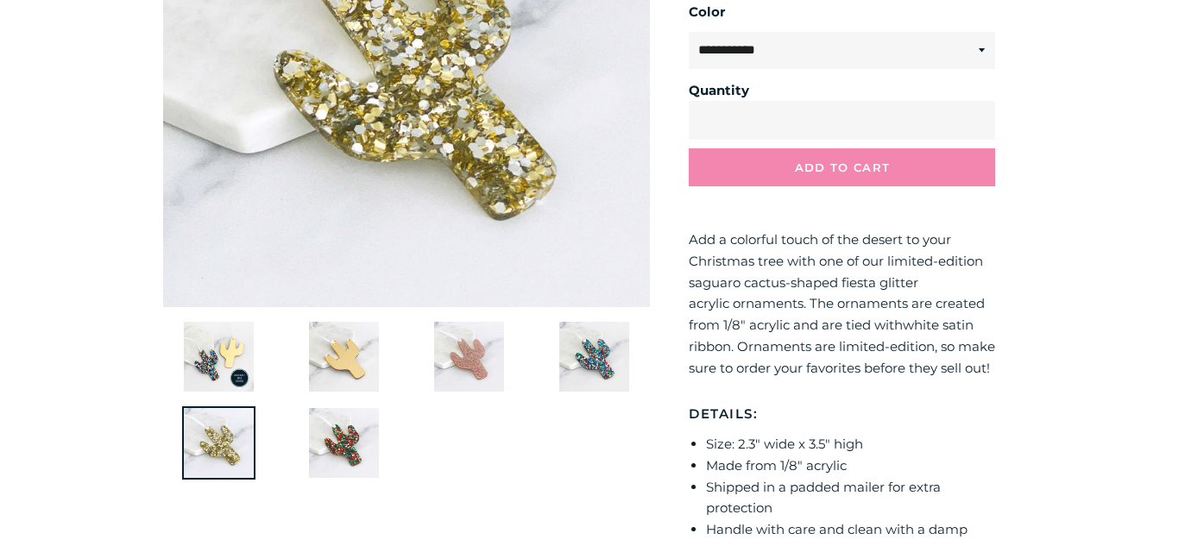
scroll to position [0, 0]
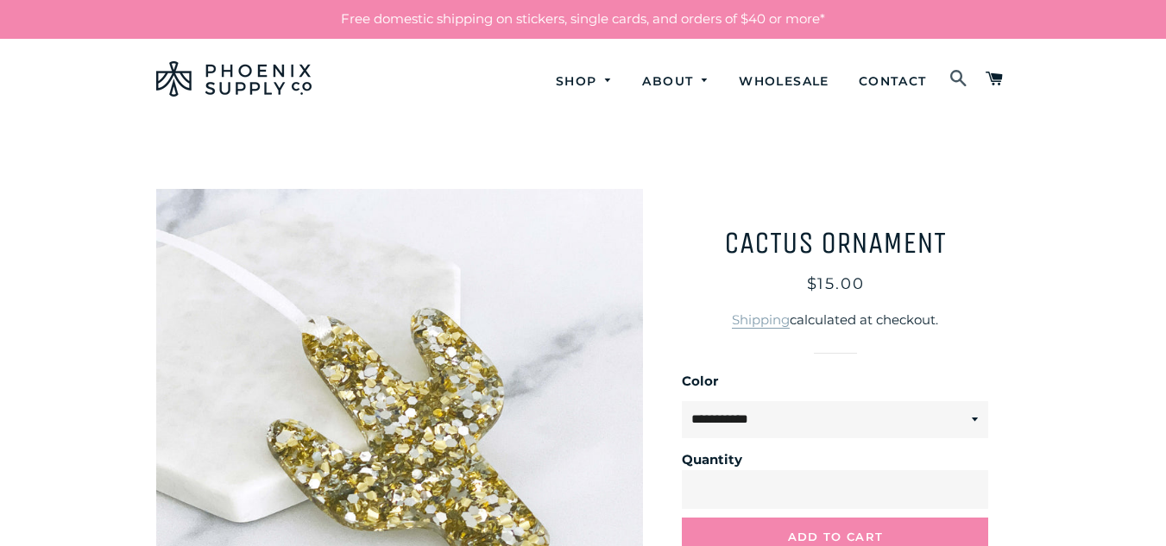
click at [956, 85] on span at bounding box center [958, 79] width 19 height 29
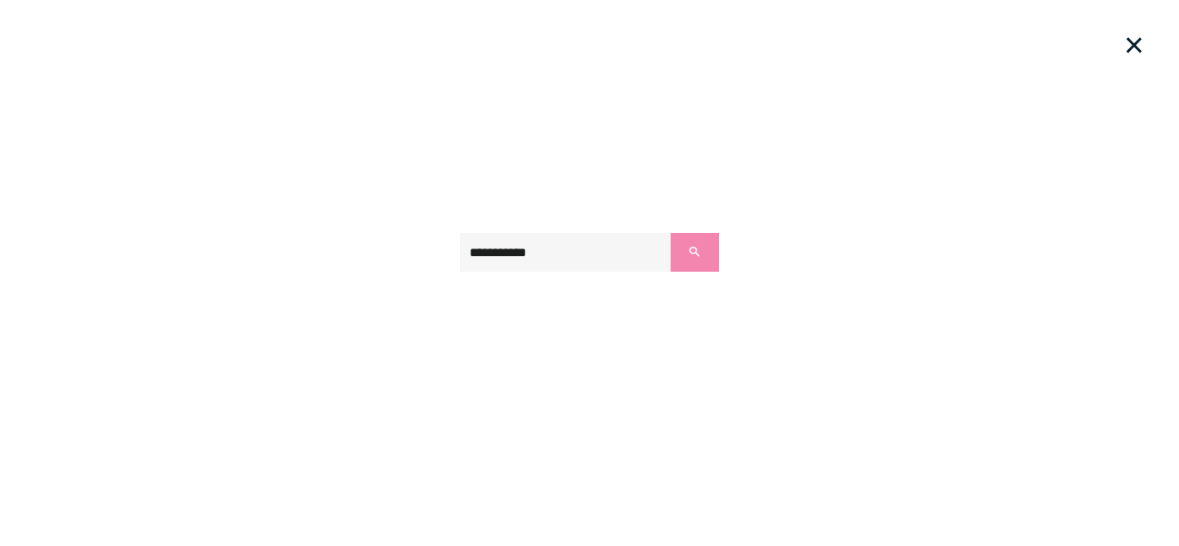
type input "**********"
click at [671, 233] on button "Search" at bounding box center [695, 252] width 48 height 39
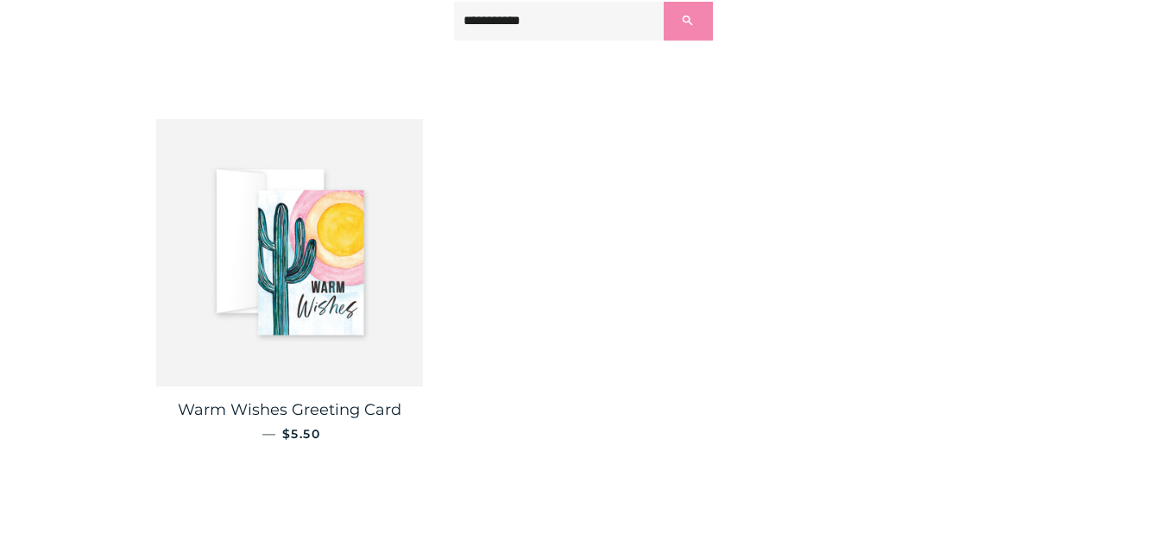
scroll to position [300, 0]
click at [358, 292] on img at bounding box center [290, 252] width 268 height 268
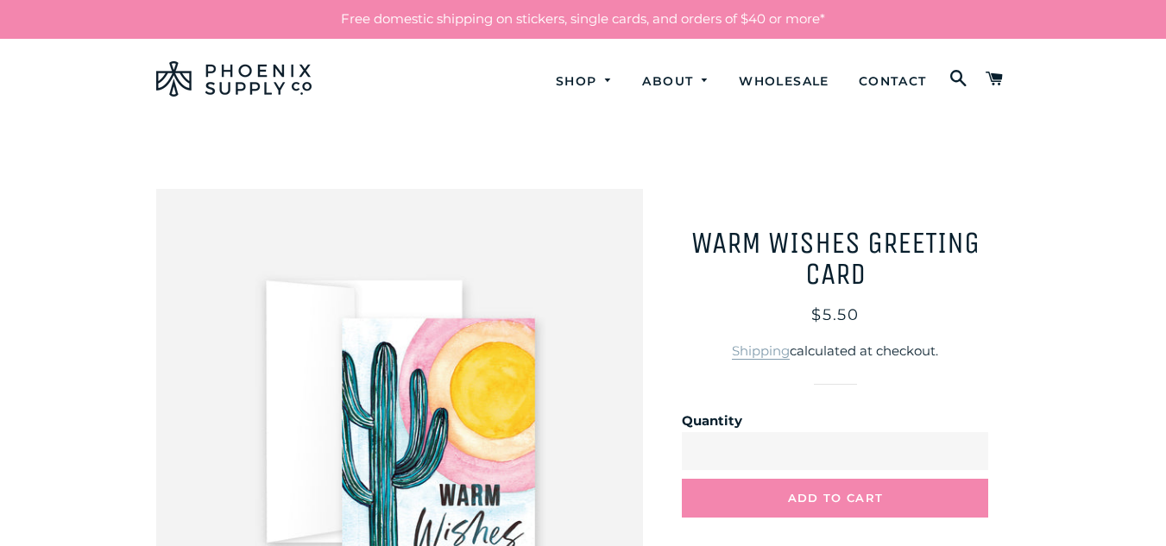
drag, startPoint x: 469, startPoint y: 315, endPoint x: 474, endPoint y: 279, distance: 36.6
